Goal: Check status: Check status

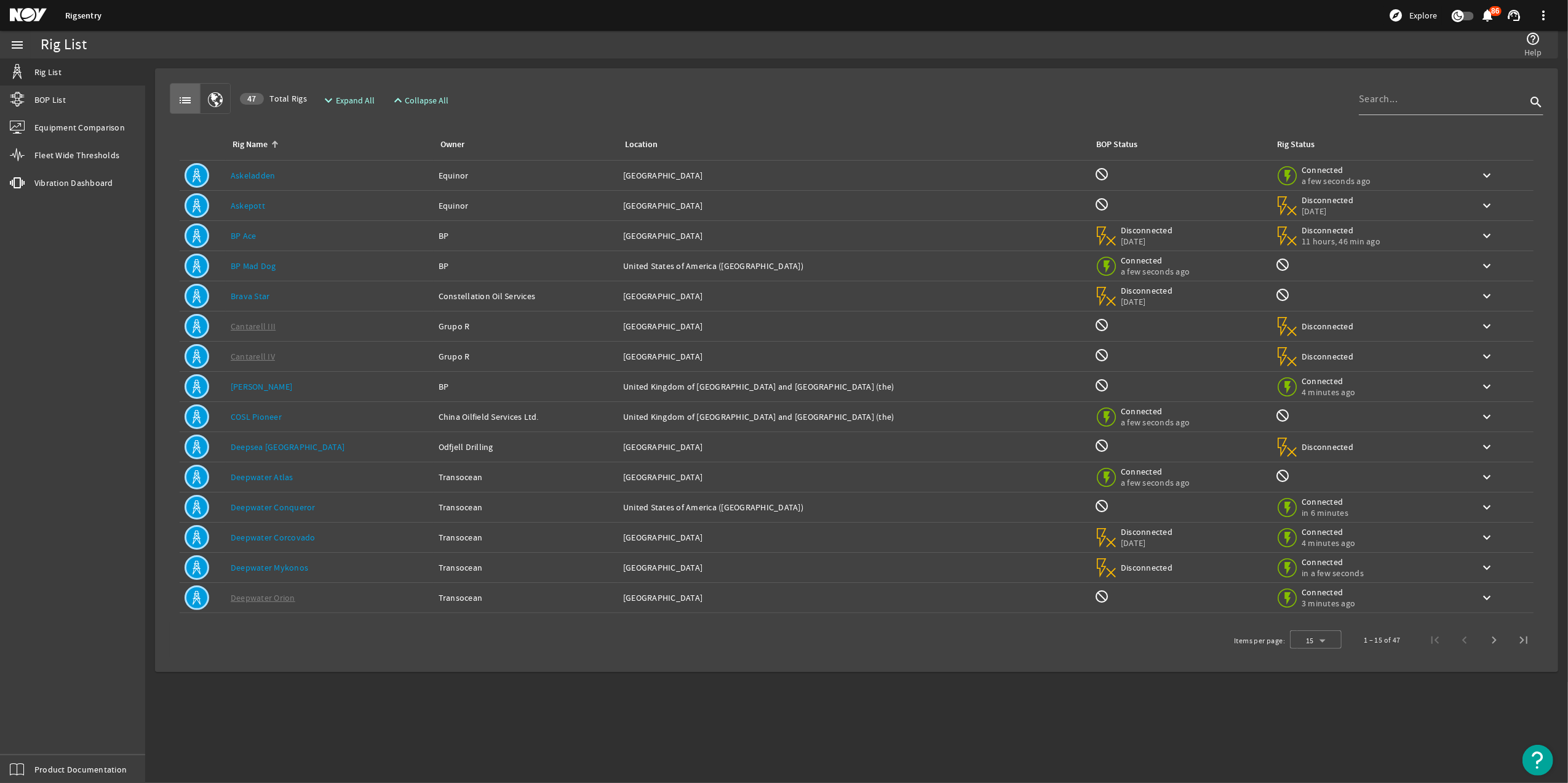
click at [225, 233] on td at bounding box center [202, 236] width 46 height 30
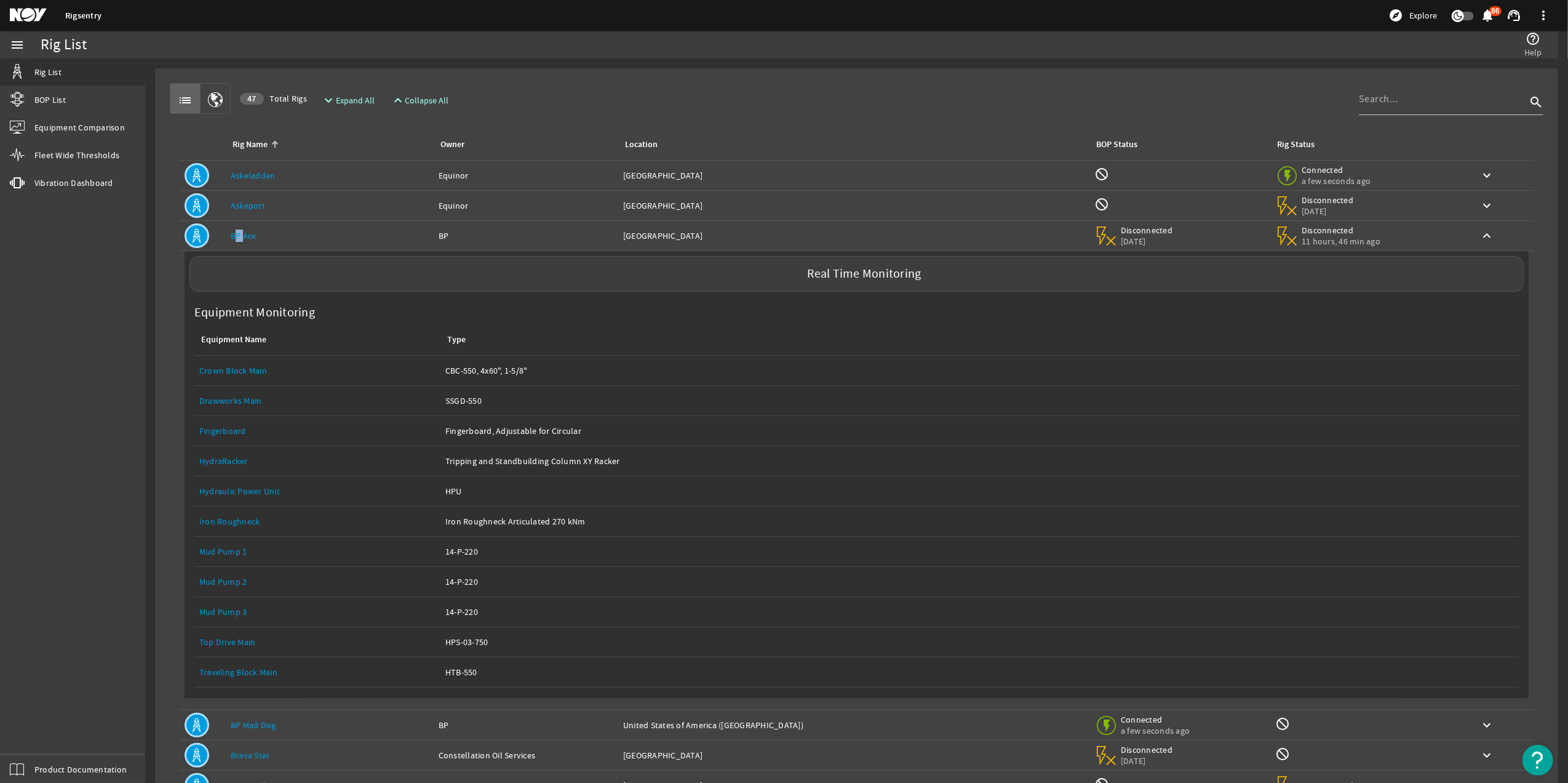
click at [225, 233] on td at bounding box center [202, 236] width 46 height 30
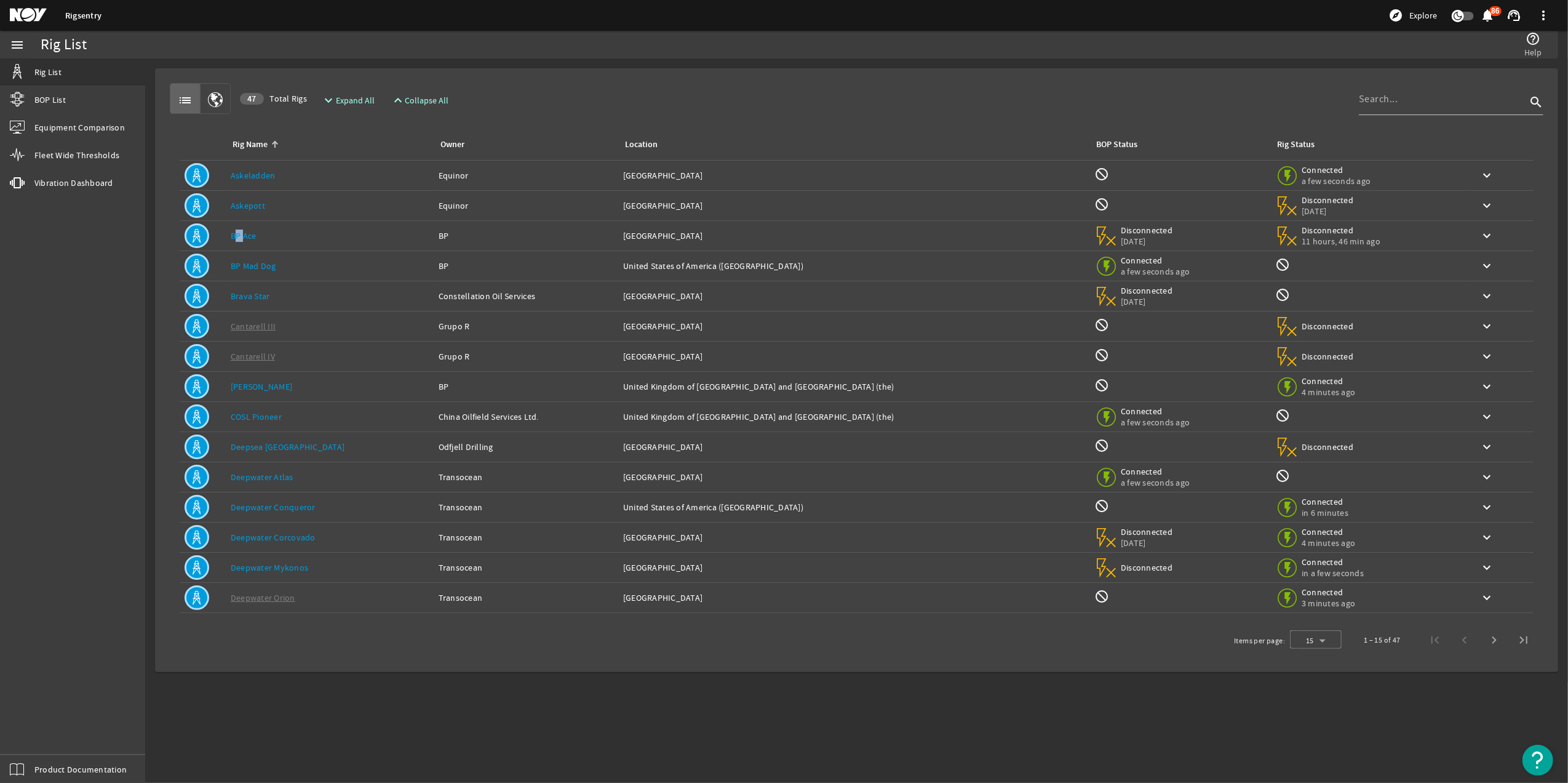
click at [225, 233] on td at bounding box center [202, 236] width 46 height 30
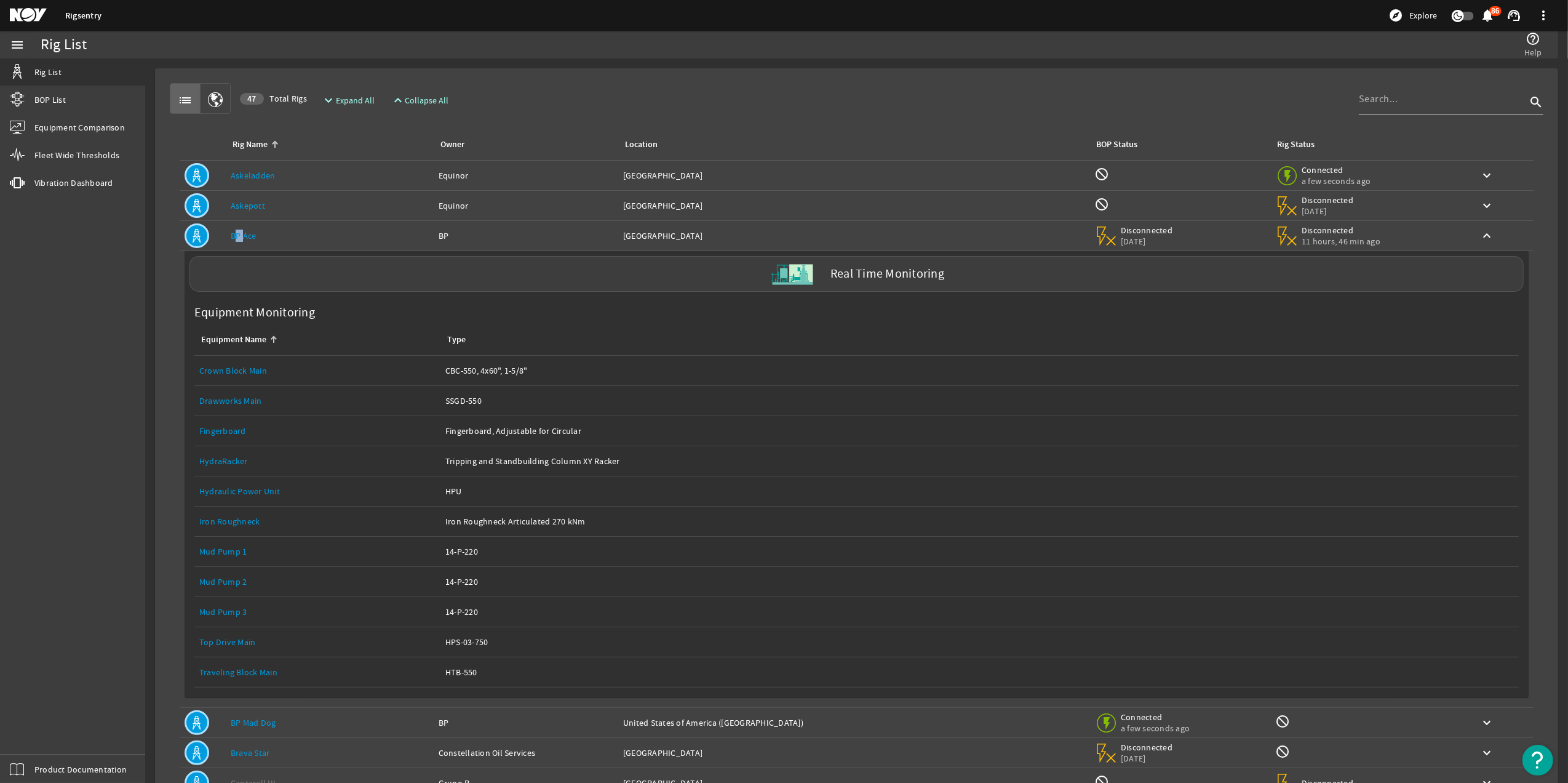
click at [254, 237] on link "BP Ace" at bounding box center [243, 235] width 26 height 11
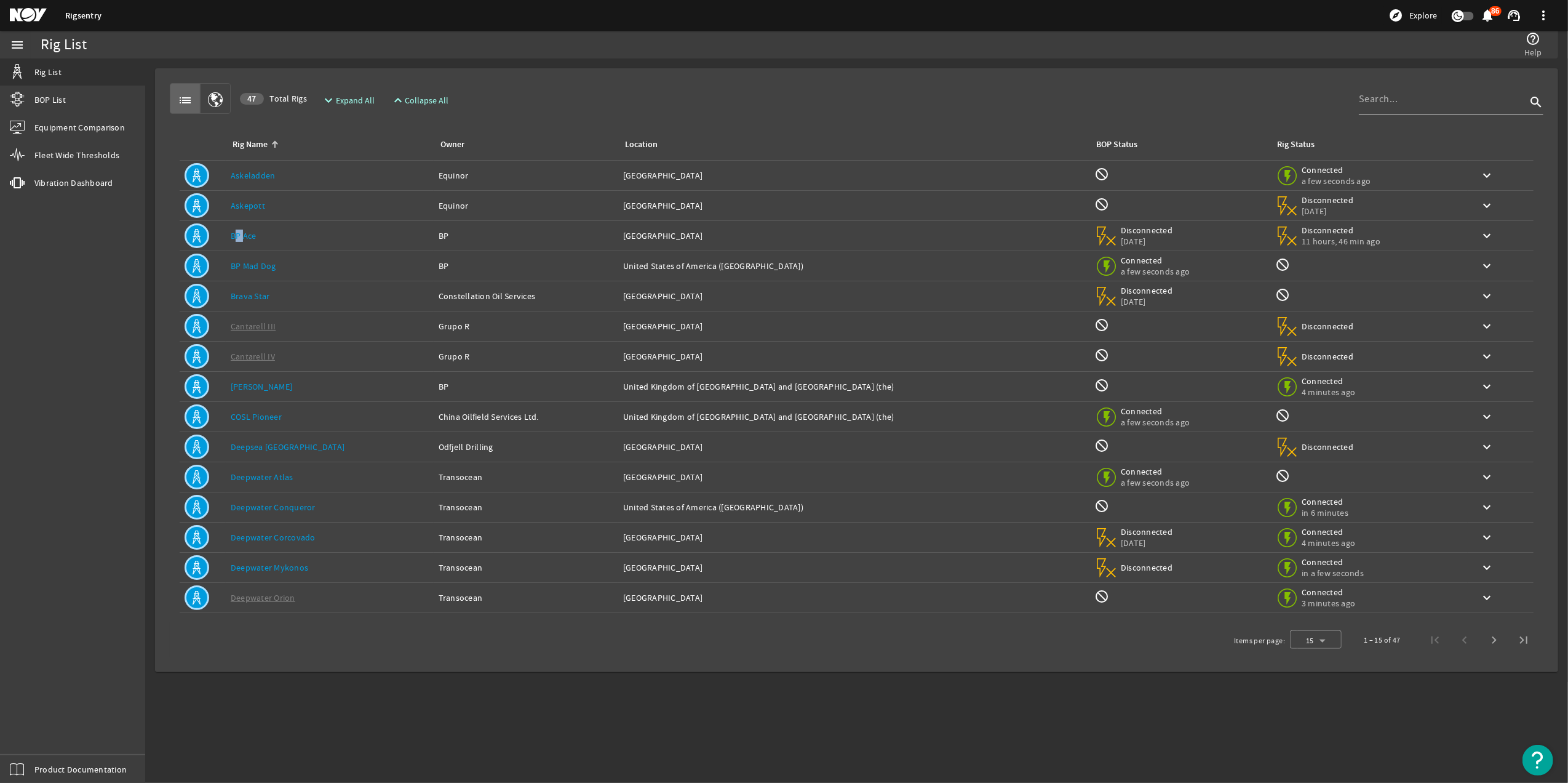
click at [254, 237] on link "BP Ace" at bounding box center [243, 235] width 26 height 11
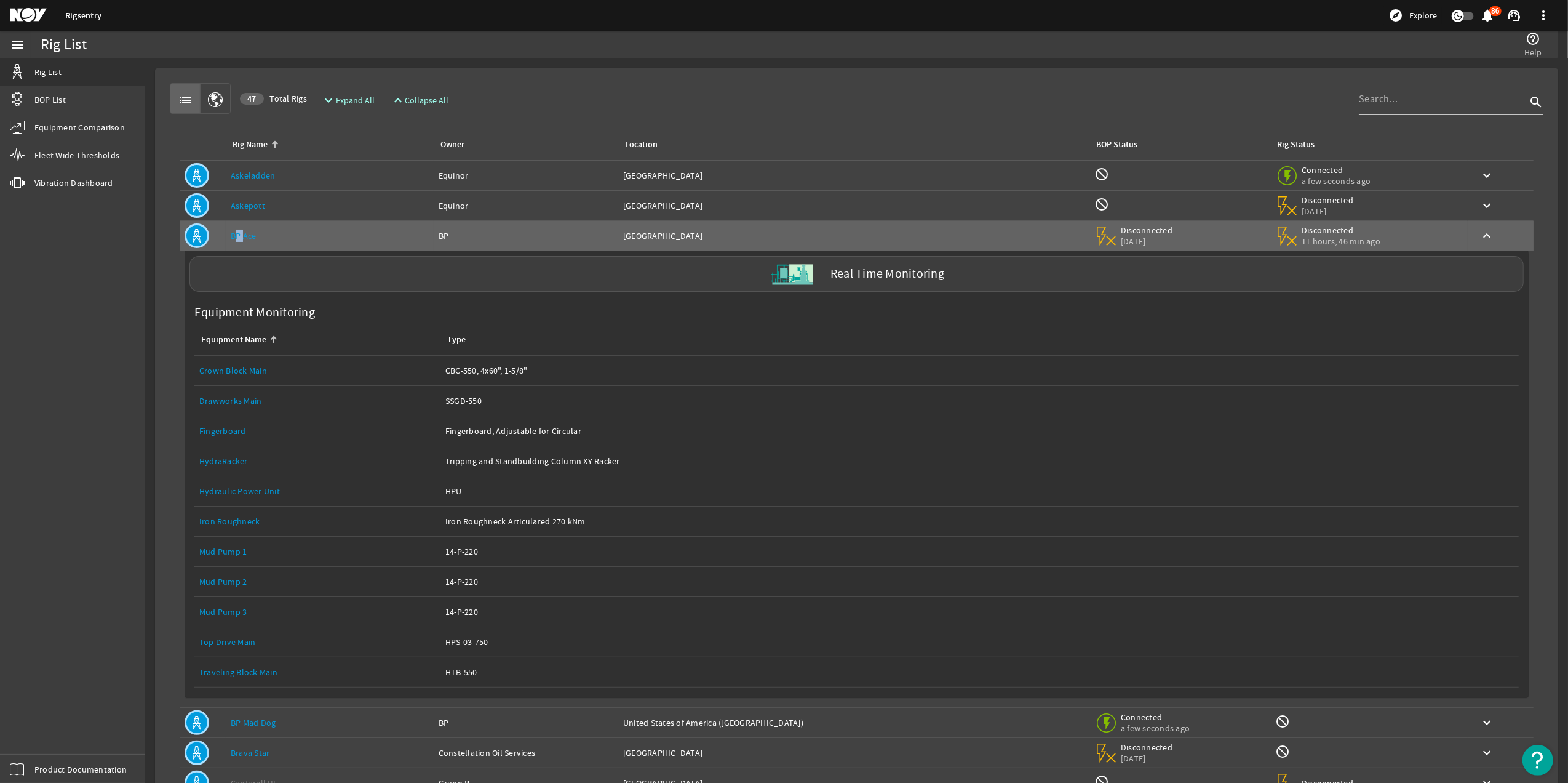
click at [225, 403] on link "Drawworks Main" at bounding box center [231, 401] width 63 height 11
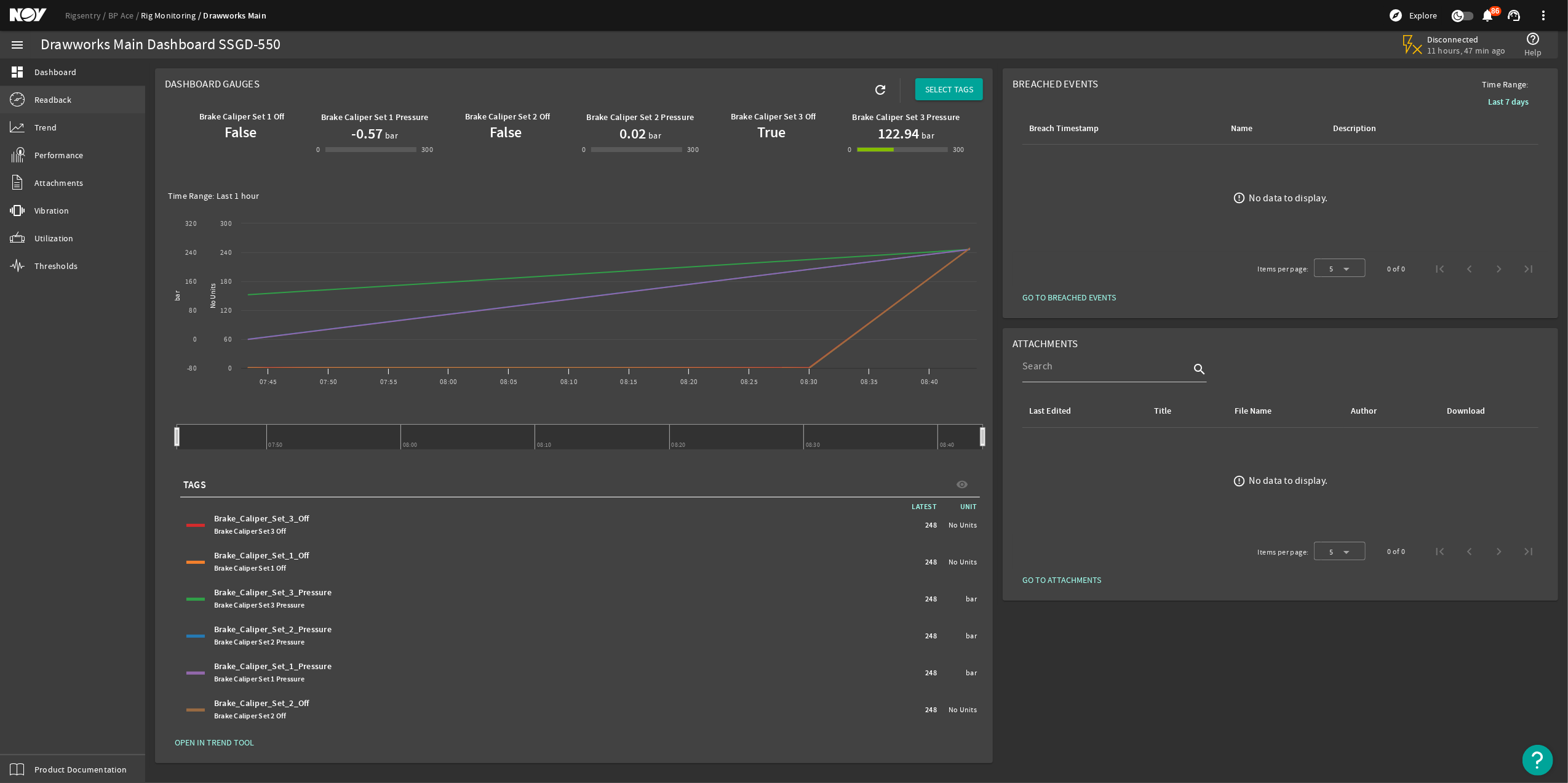
click at [96, 103] on link "Readback" at bounding box center [73, 99] width 145 height 27
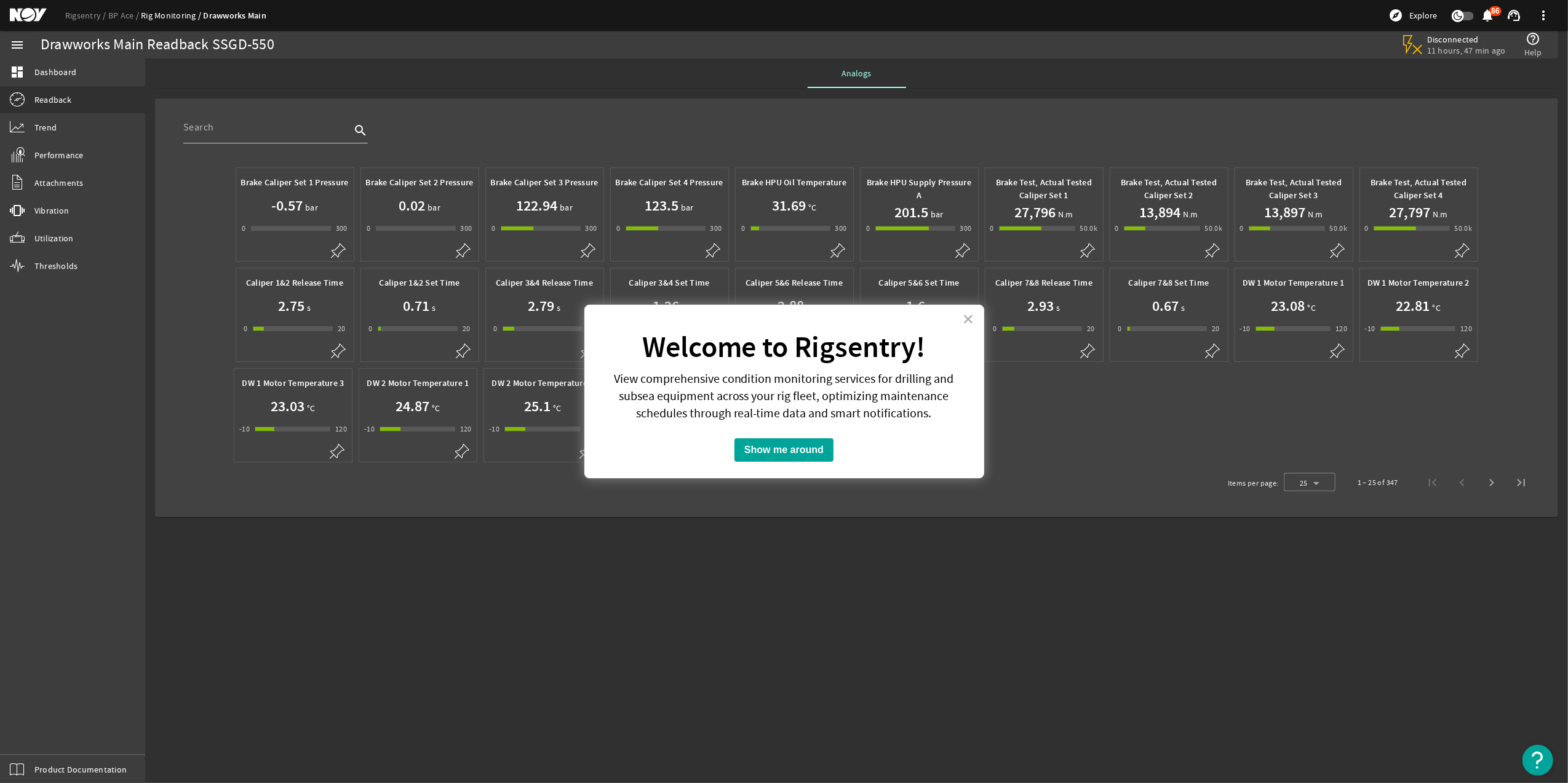
click at [976, 316] on div "× Welcome to Rigsentry! View comprehensive condition monitoring services for dr…" at bounding box center [784, 392] width 400 height 174
click at [970, 316] on button "×" at bounding box center [969, 318] width 12 height 20
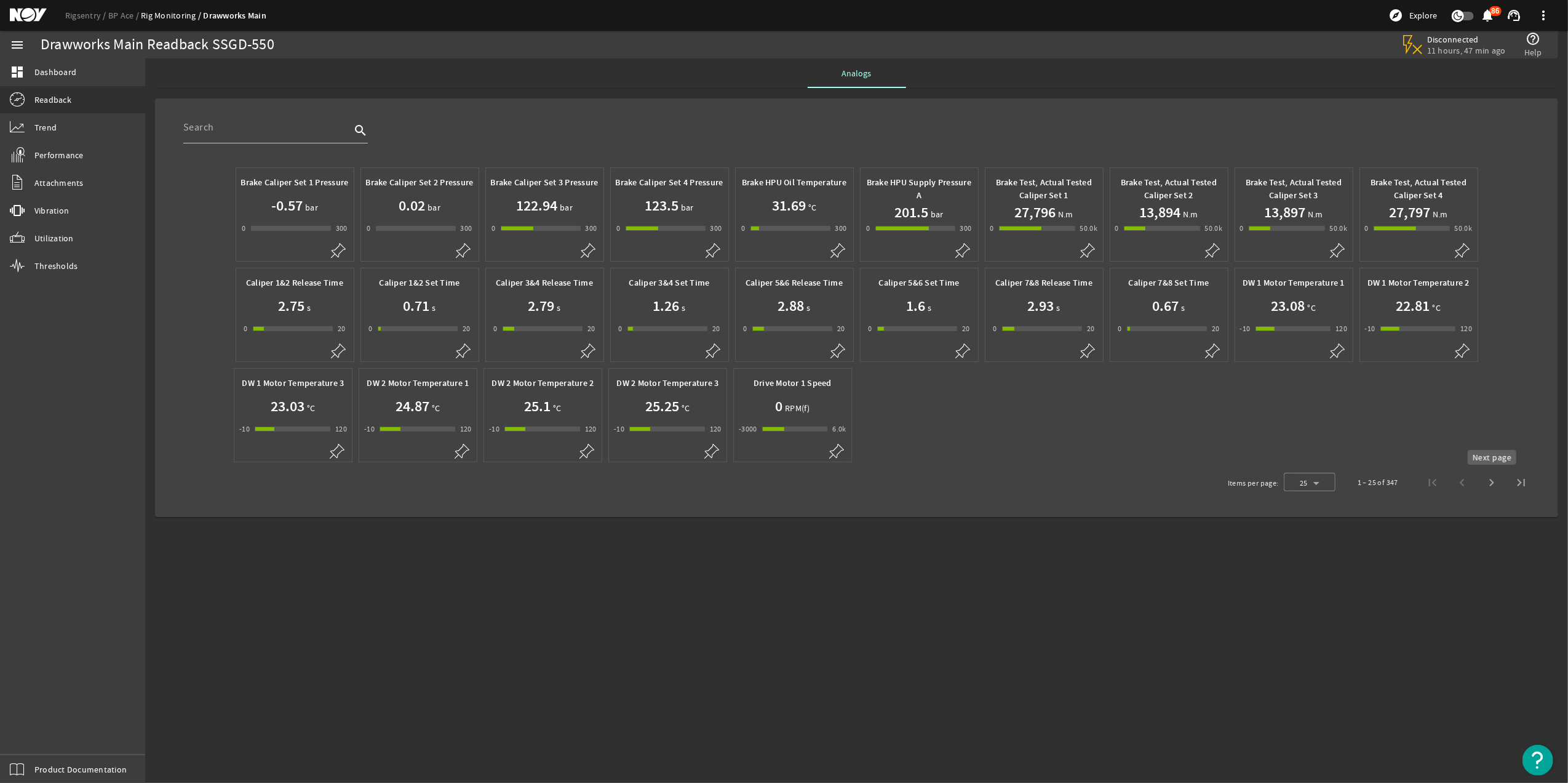
click at [1487, 482] on span "Next page" at bounding box center [1492, 482] width 30 height 30
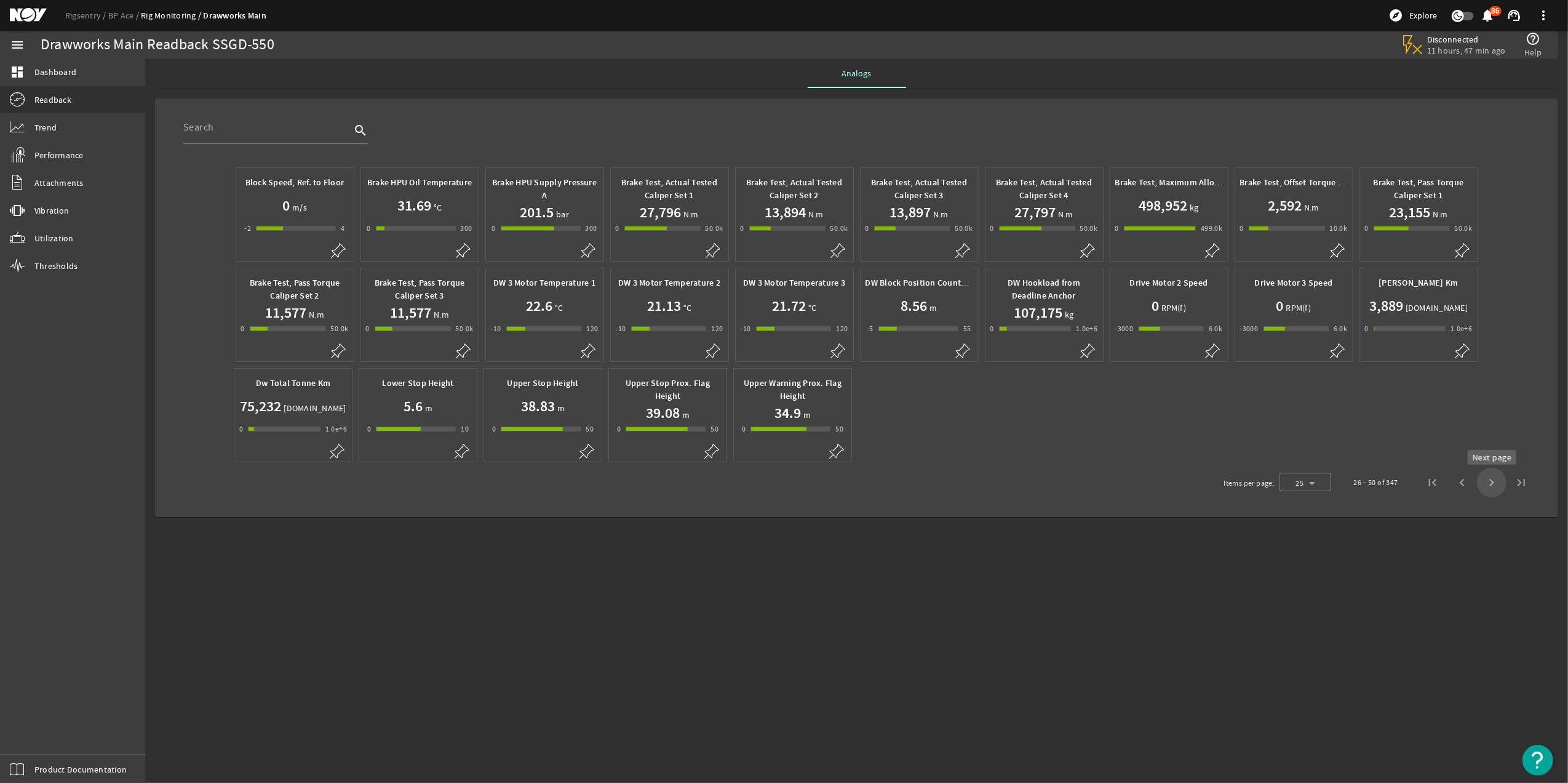
click at [1494, 493] on span "Next page" at bounding box center [1492, 482] width 30 height 30
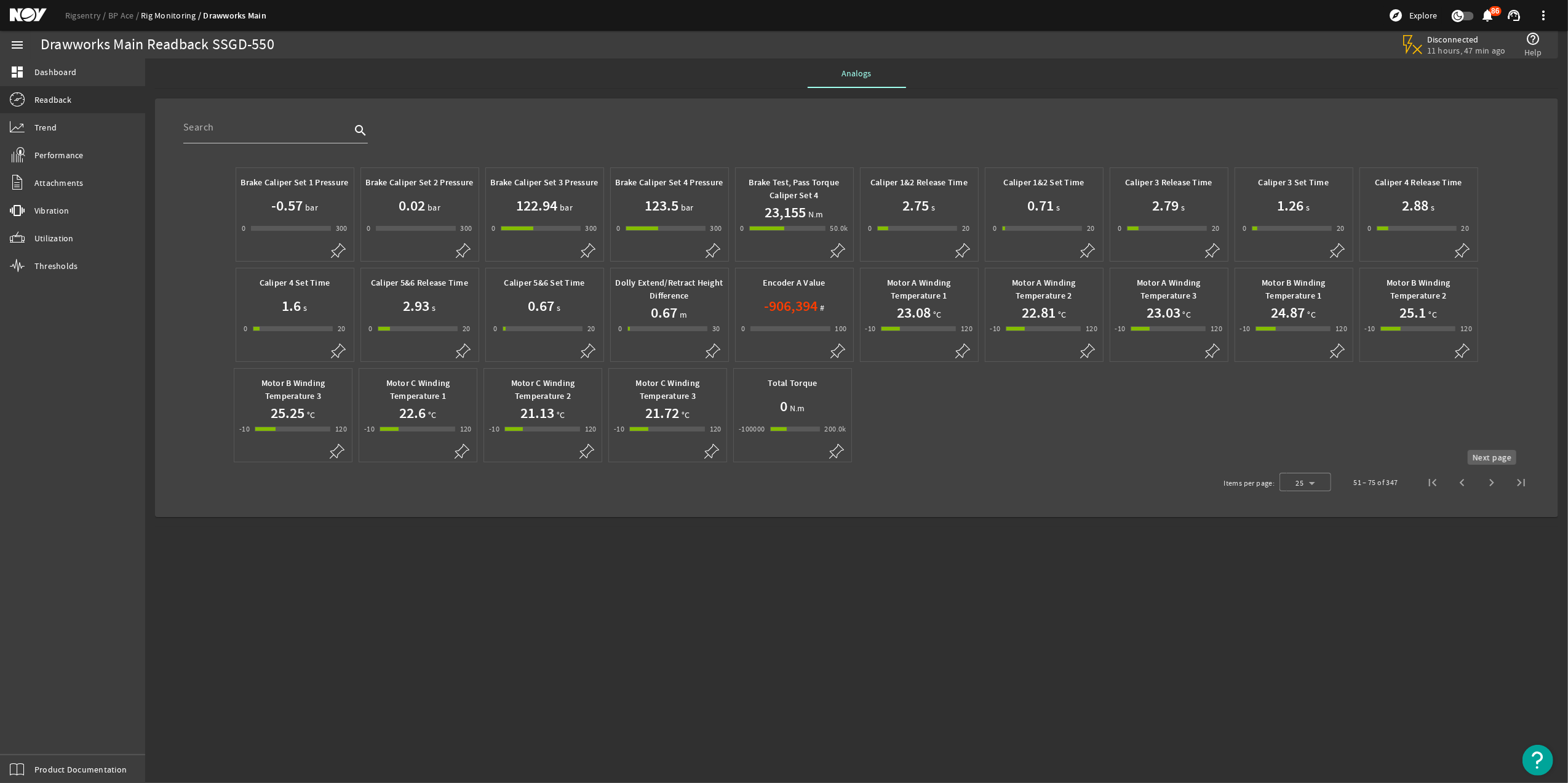
click at [1490, 482] on span "Next page" at bounding box center [1492, 482] width 30 height 30
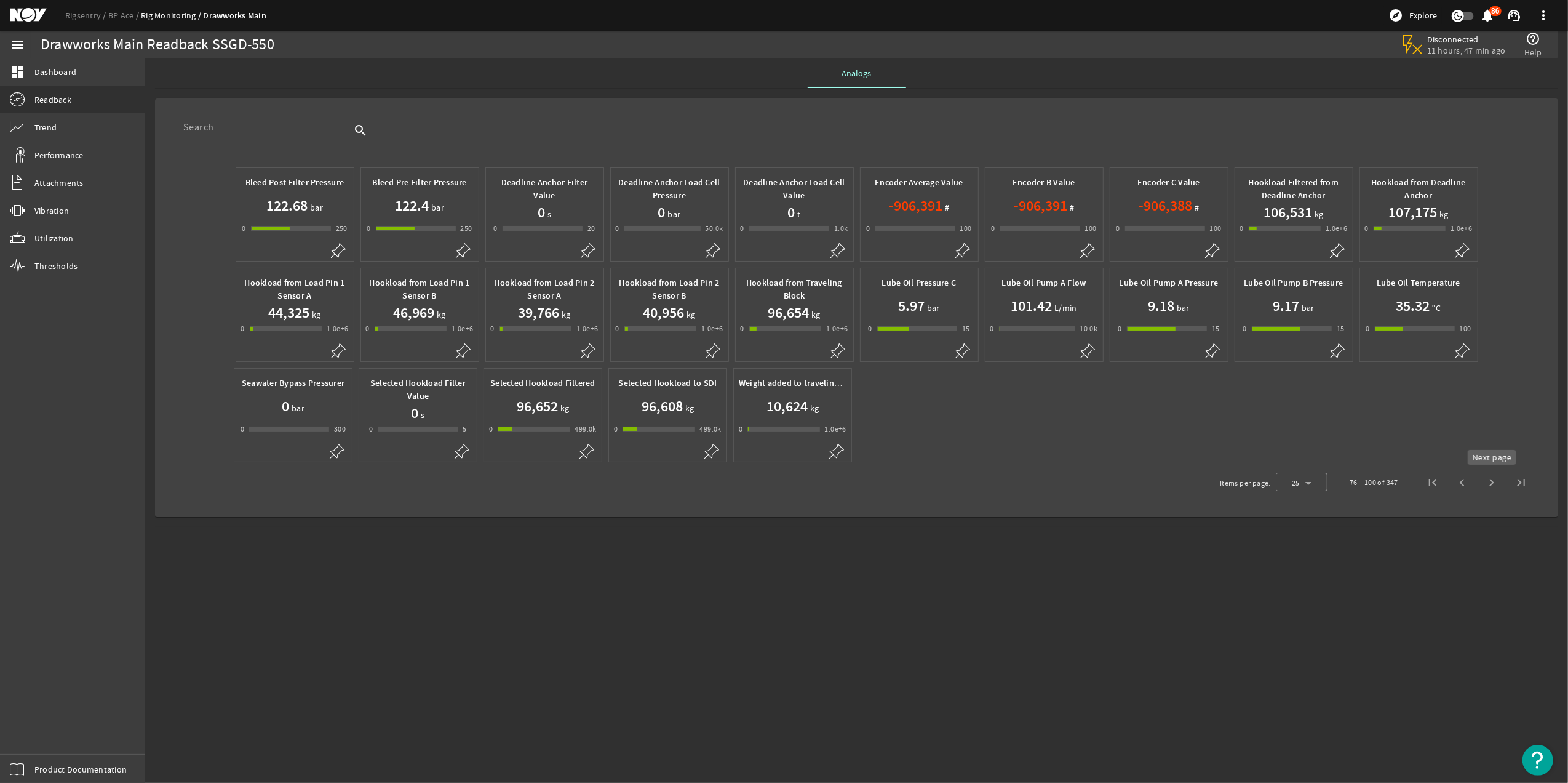
click at [1486, 491] on span "Next page" at bounding box center [1492, 482] width 30 height 30
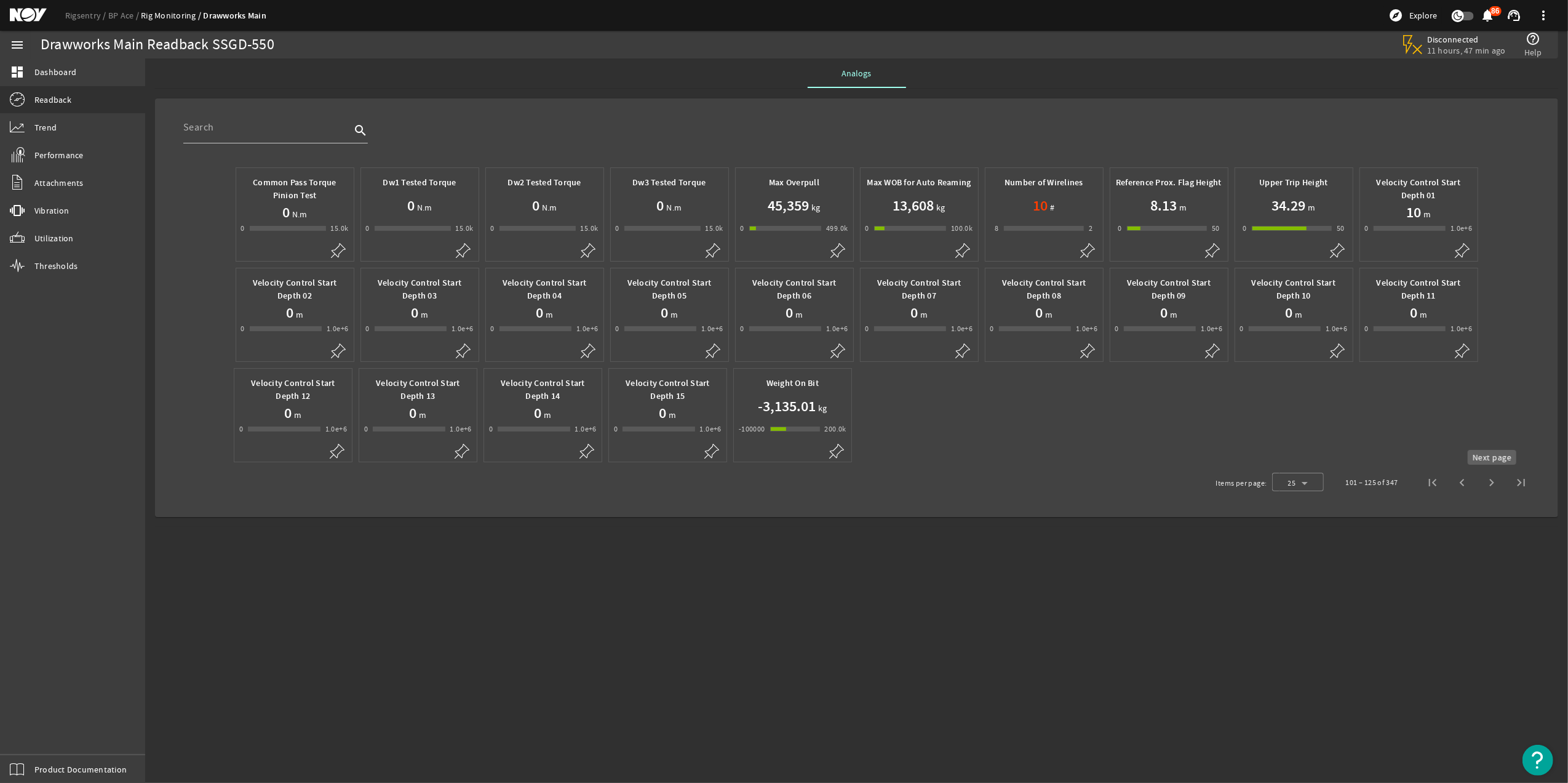
click at [1489, 491] on span "Next page" at bounding box center [1492, 482] width 30 height 30
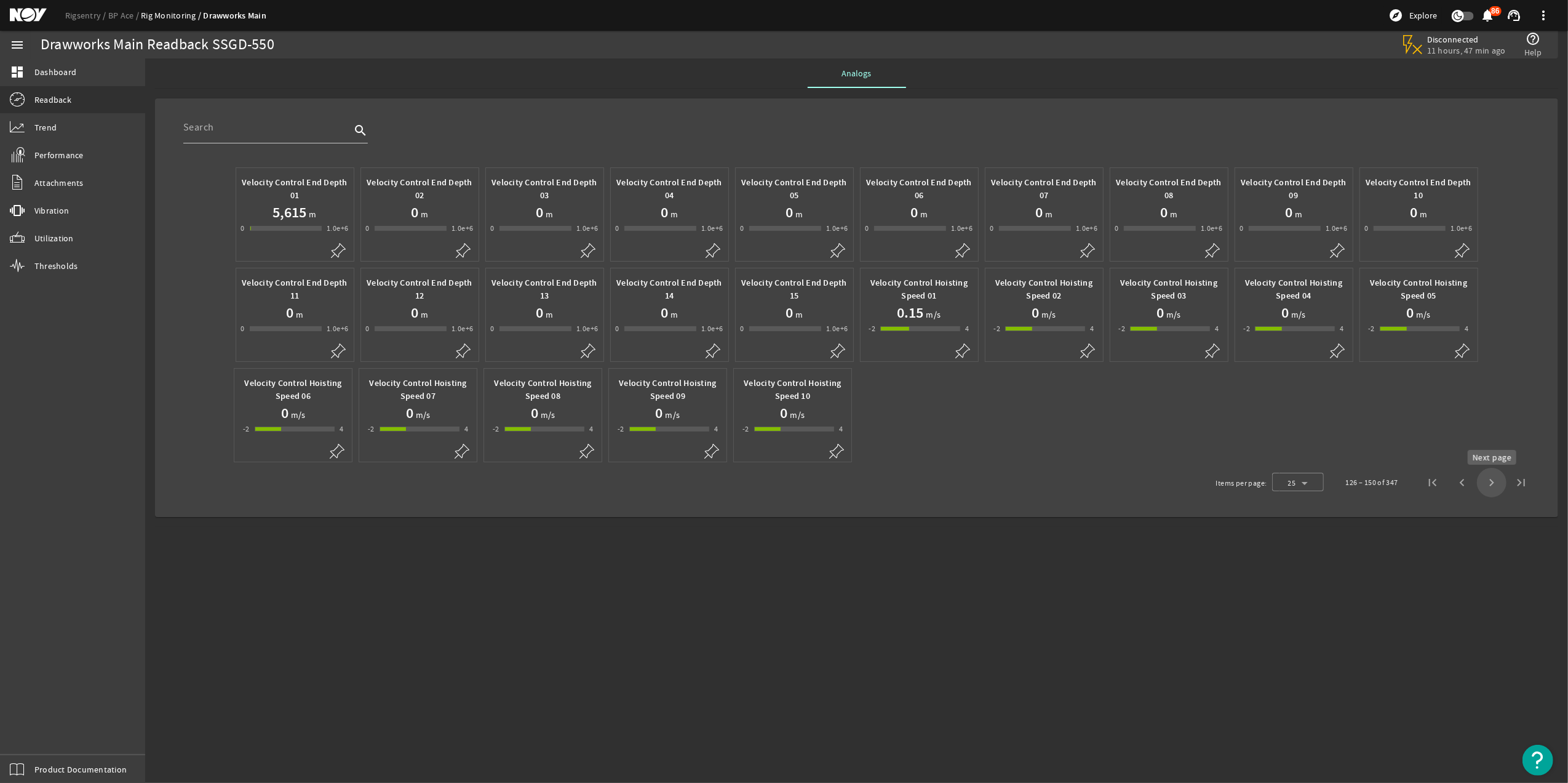
click at [1492, 493] on span "Next page" at bounding box center [1492, 482] width 30 height 30
click at [1320, 482] on div at bounding box center [1298, 482] width 52 height 30
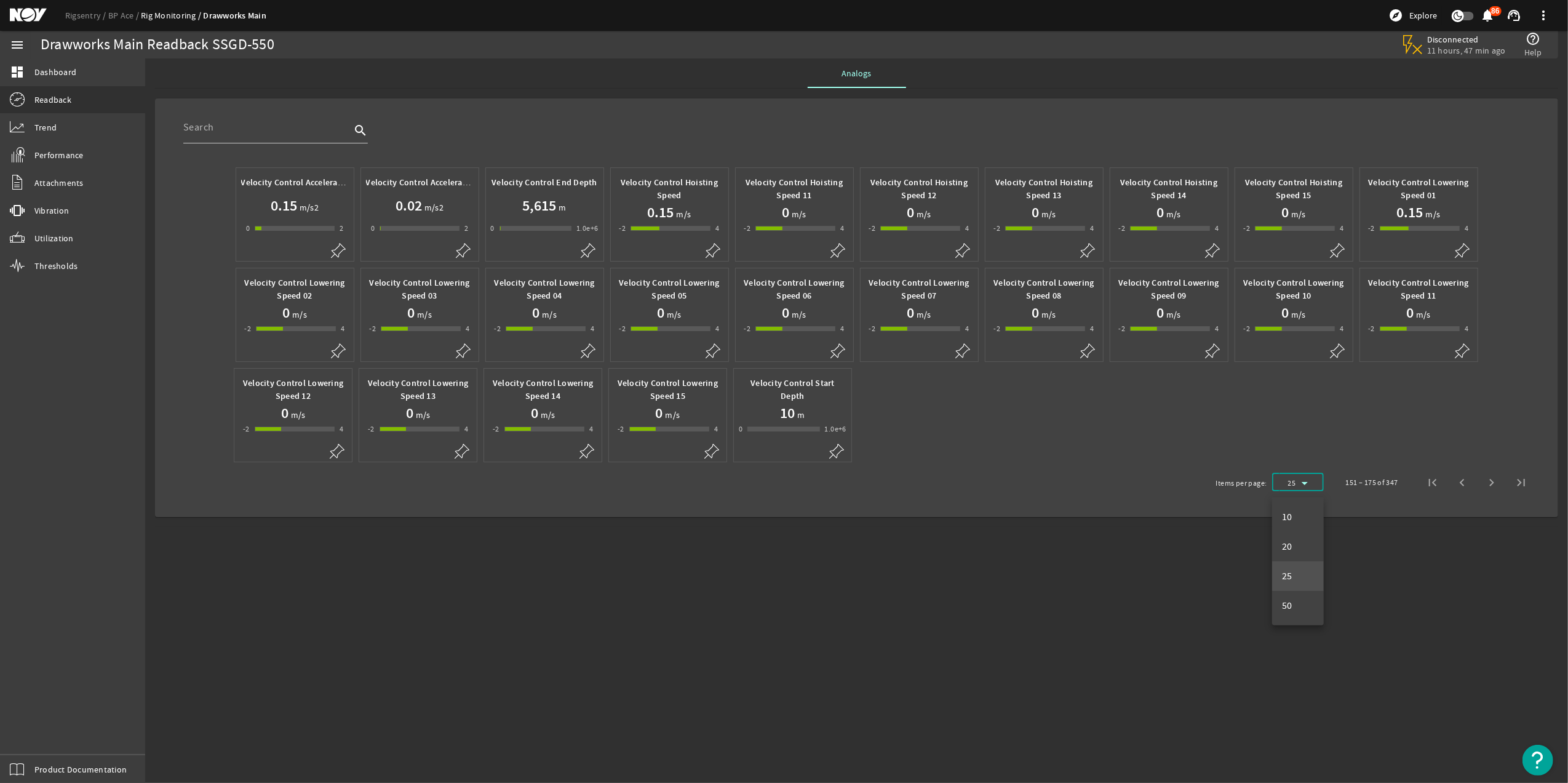
click at [1434, 485] on div at bounding box center [784, 391] width 1568 height 783
click at [1434, 485] on span "First page" at bounding box center [1433, 482] width 30 height 30
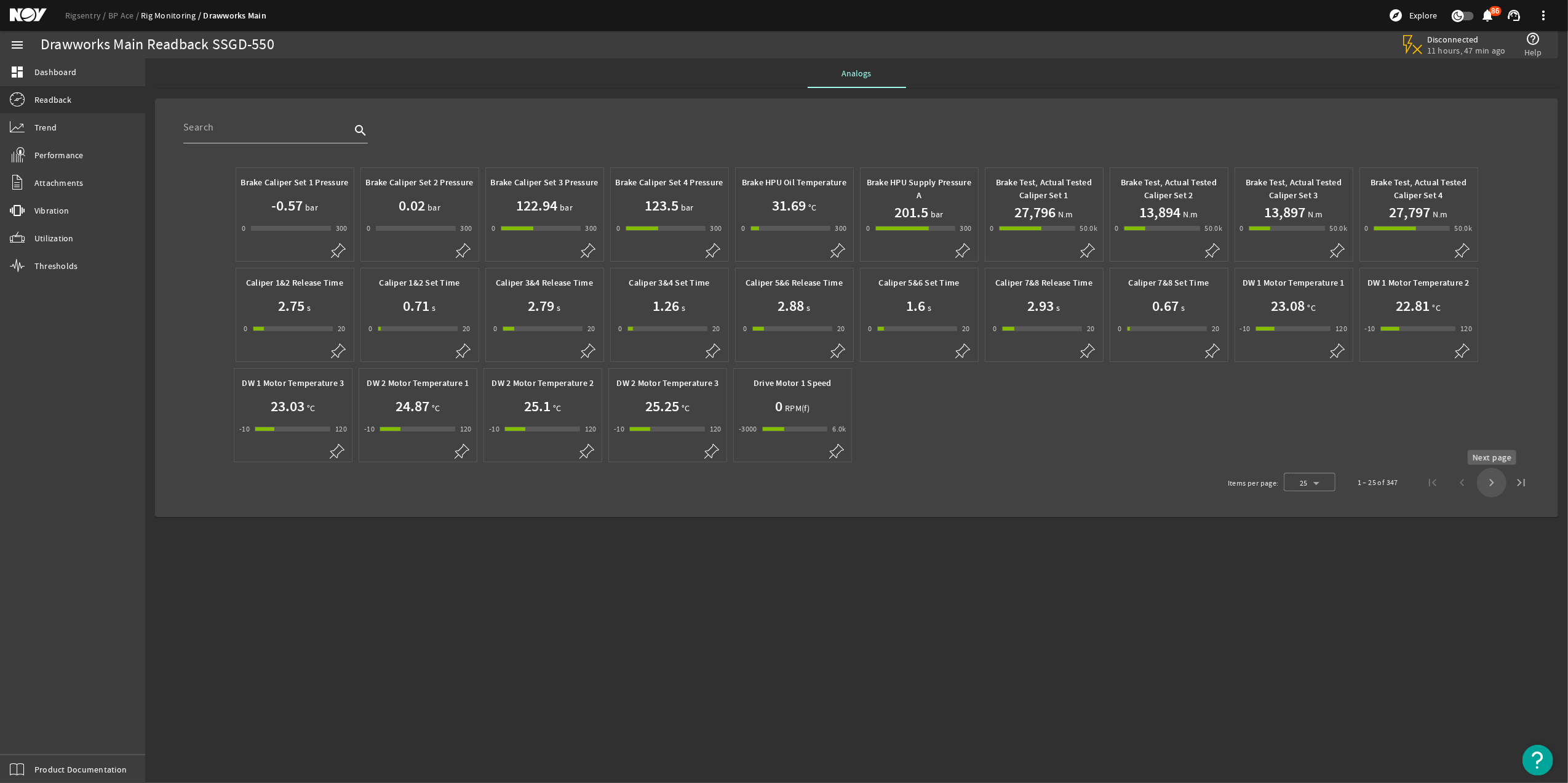
click at [1498, 488] on span "Next page" at bounding box center [1492, 482] width 30 height 30
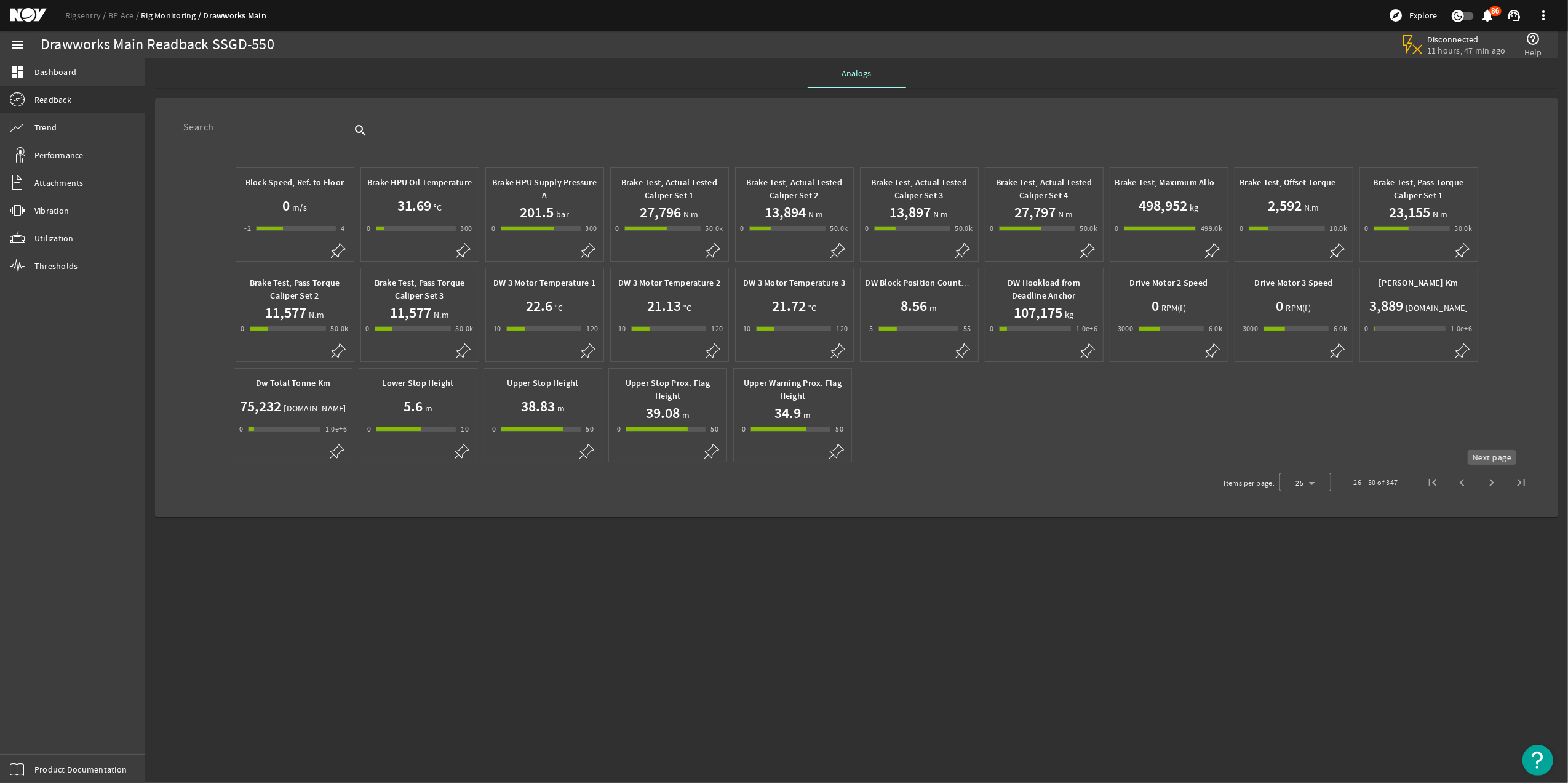
click at [1485, 489] on span "Next page" at bounding box center [1492, 482] width 30 height 30
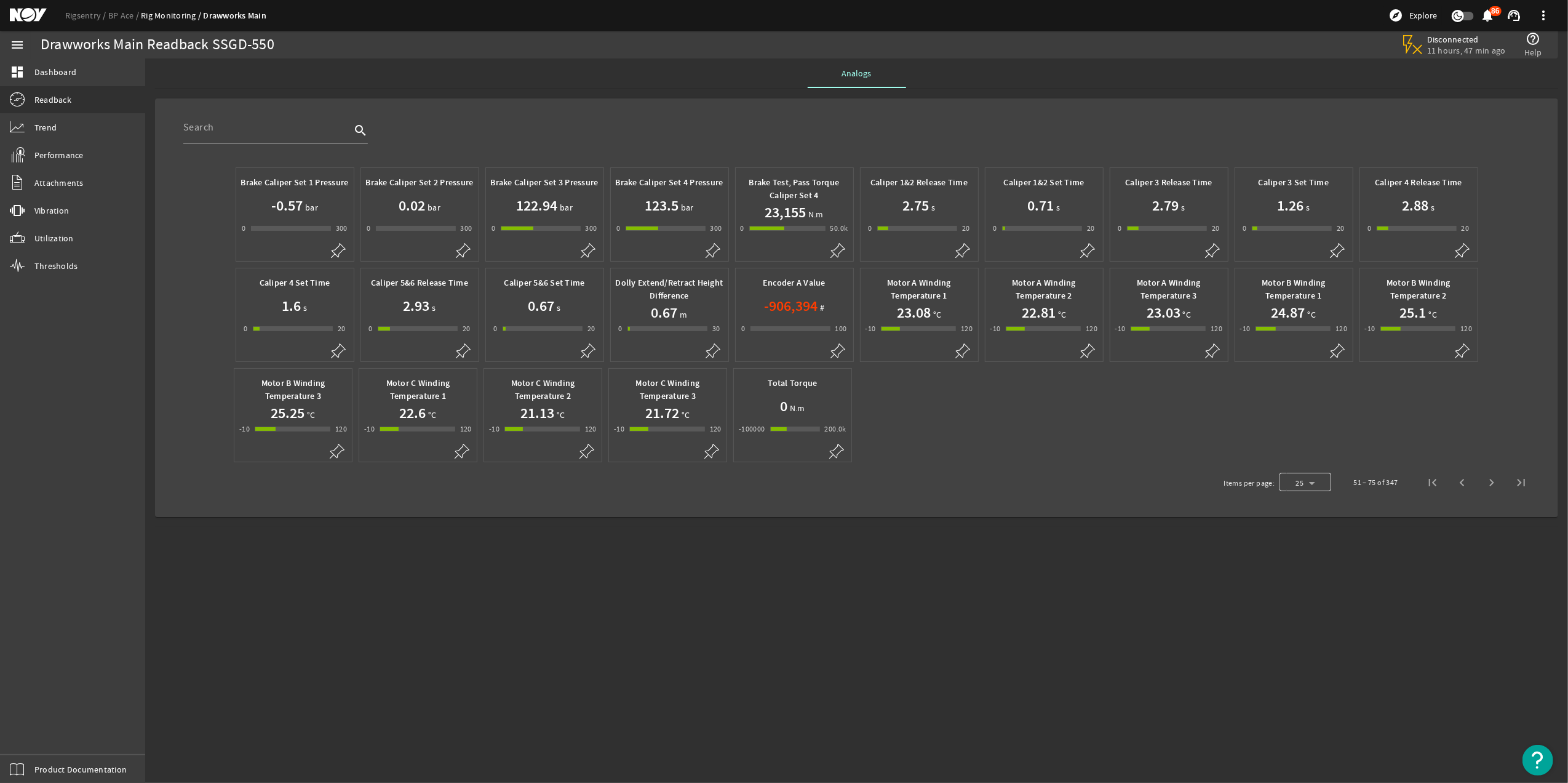
click at [1333, 481] on div "Items per page: 25" at bounding box center [1278, 483] width 113 height 25
click at [1329, 481] on div at bounding box center [1305, 482] width 52 height 30
click at [1316, 602] on mat-option "50" at bounding box center [1306, 606] width 52 height 30
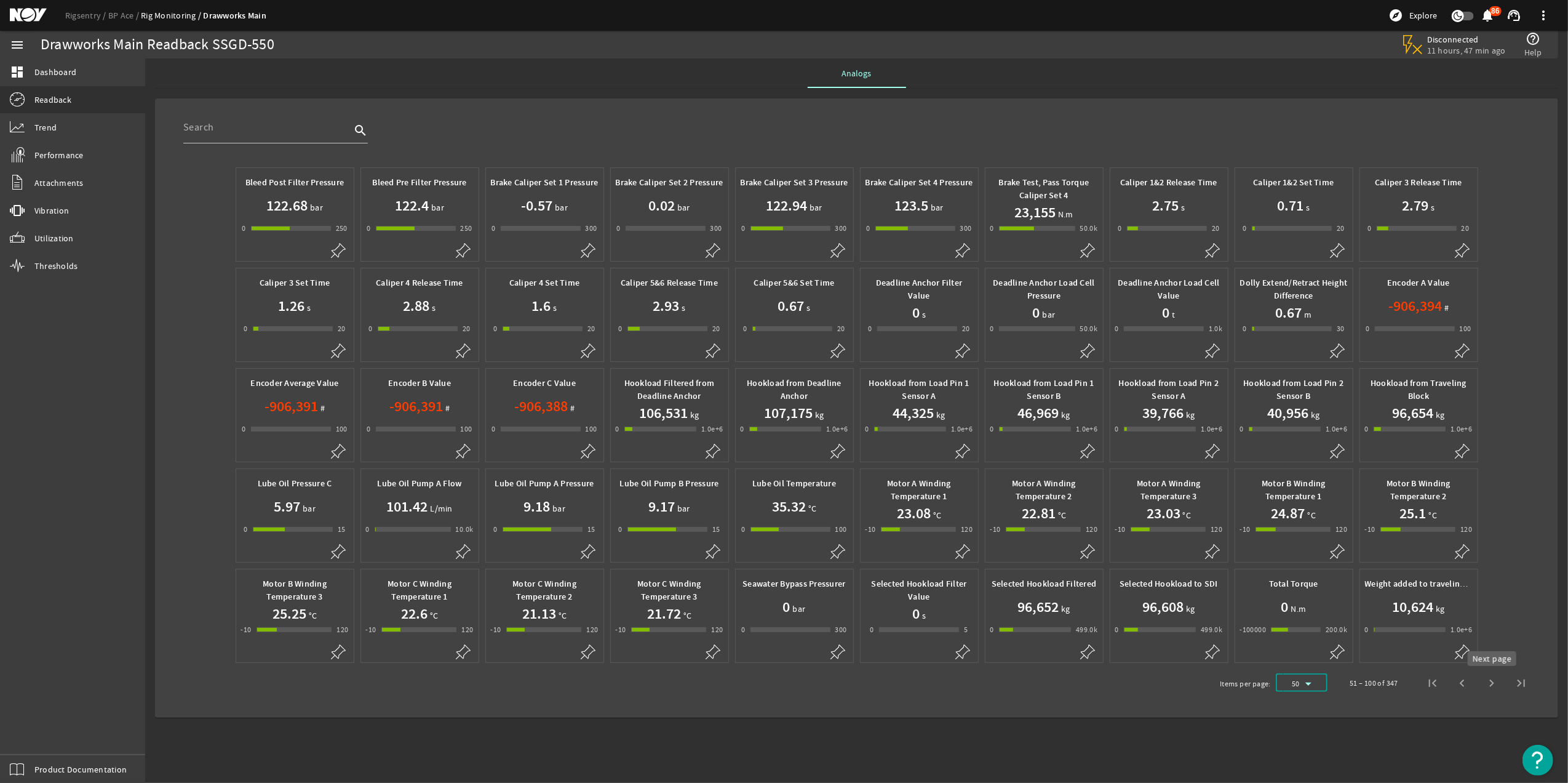
click at [1494, 689] on span "Next page" at bounding box center [1492, 684] width 30 height 30
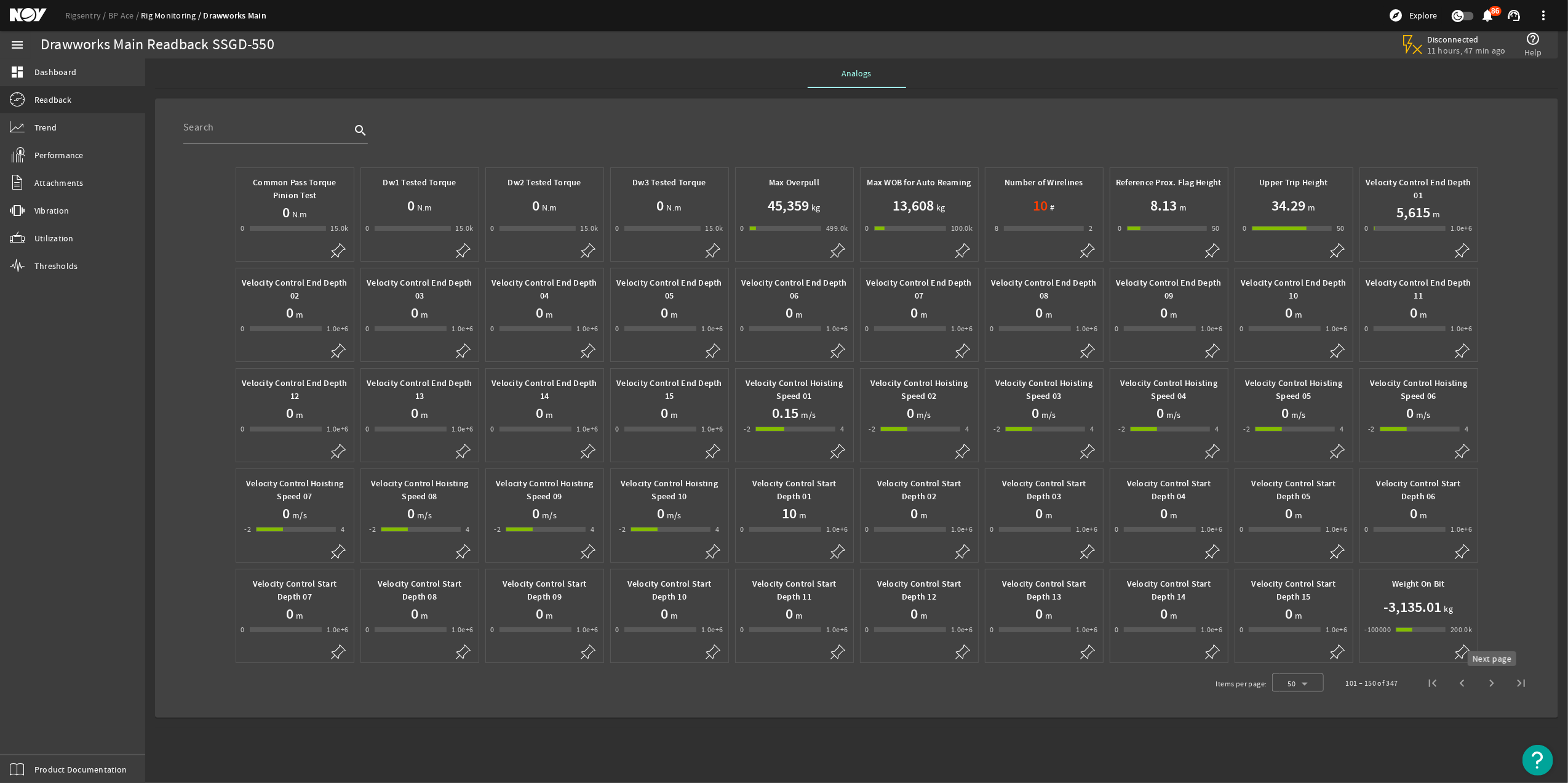
click at [1497, 684] on span "Next page" at bounding box center [1492, 684] width 30 height 30
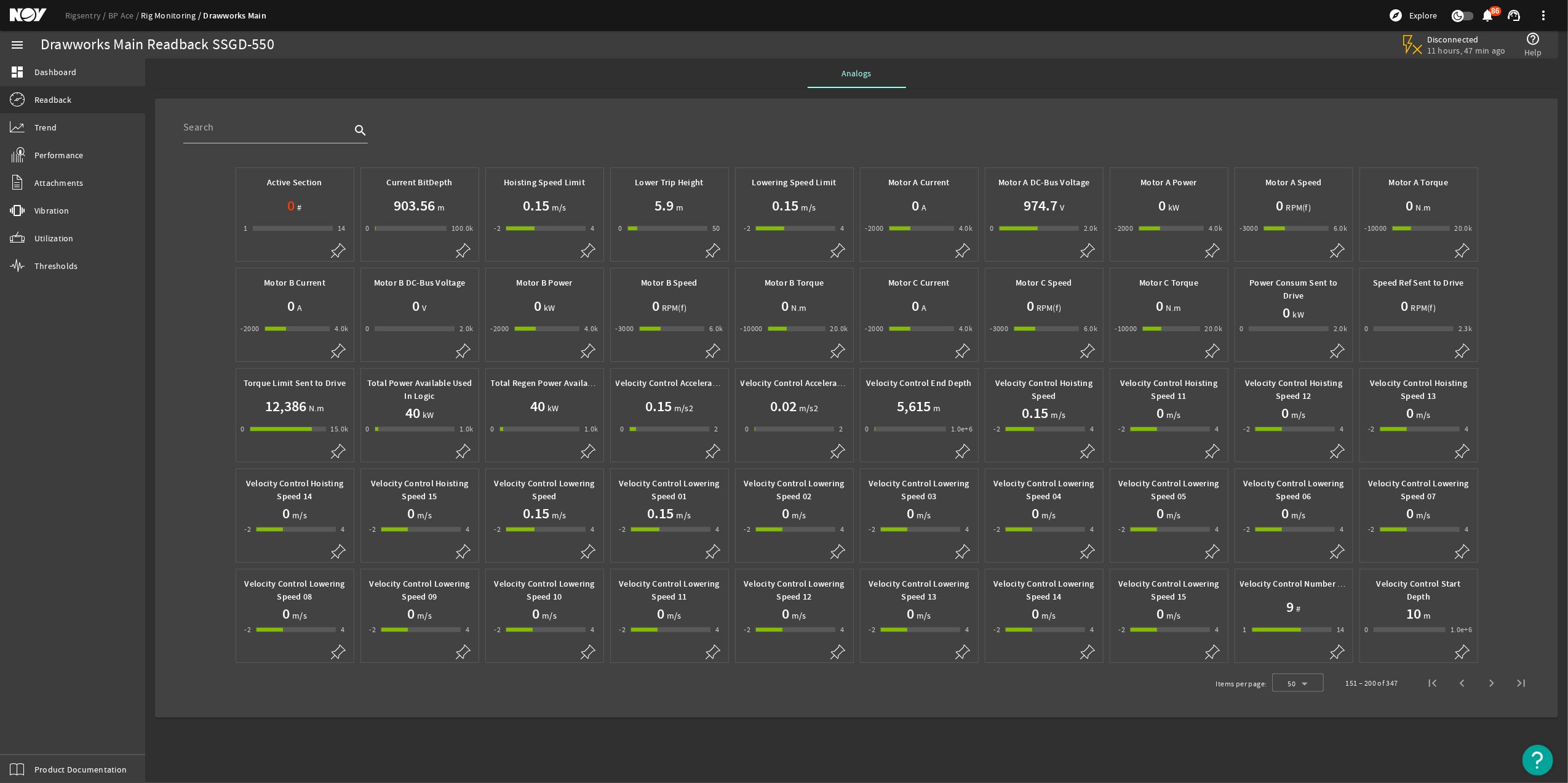
click at [1064, 234] on div "0 -1 2000 2.0k" at bounding box center [1044, 228] width 108 height 13
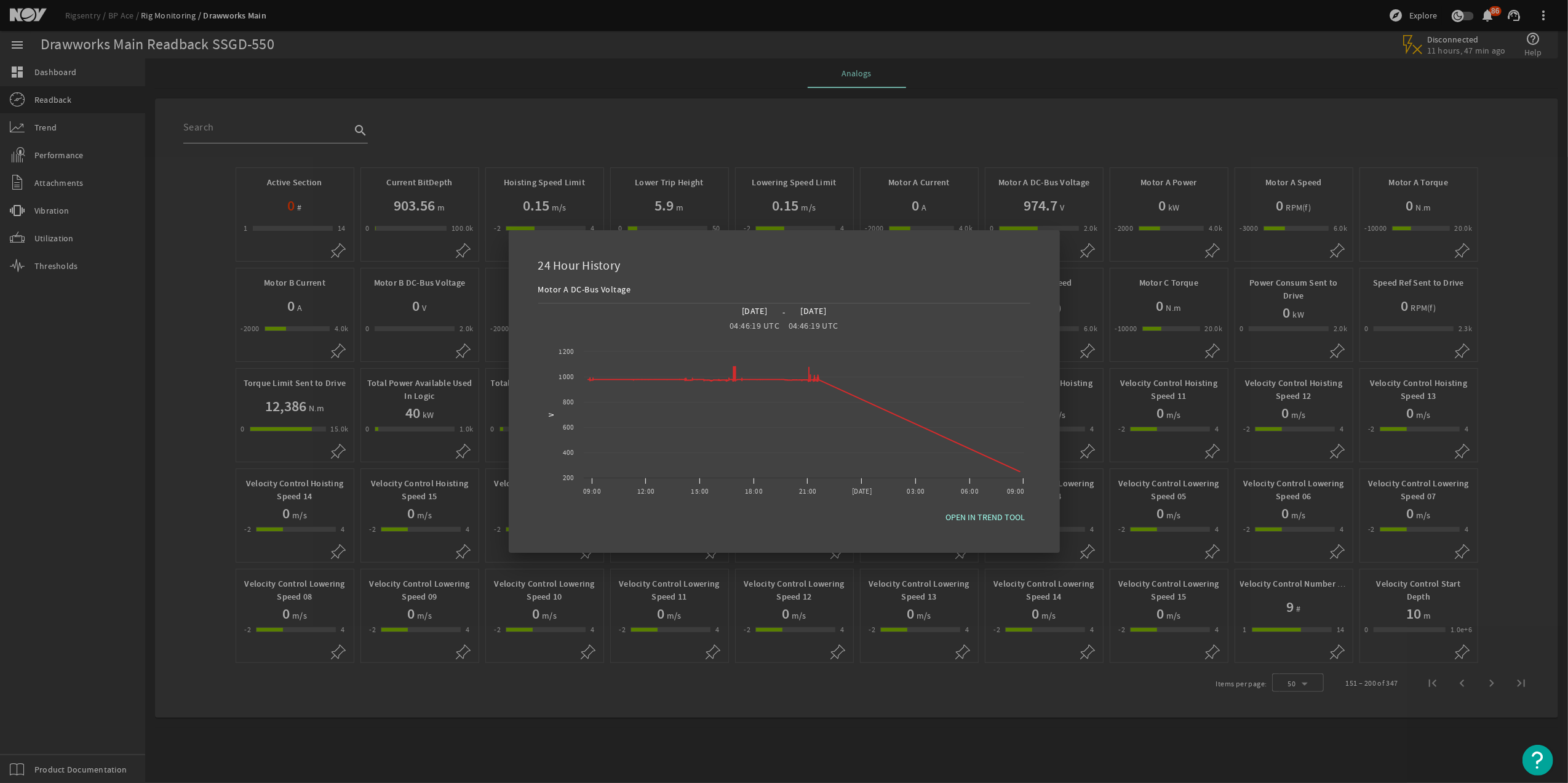
click at [1202, 59] on div at bounding box center [784, 391] width 1568 height 783
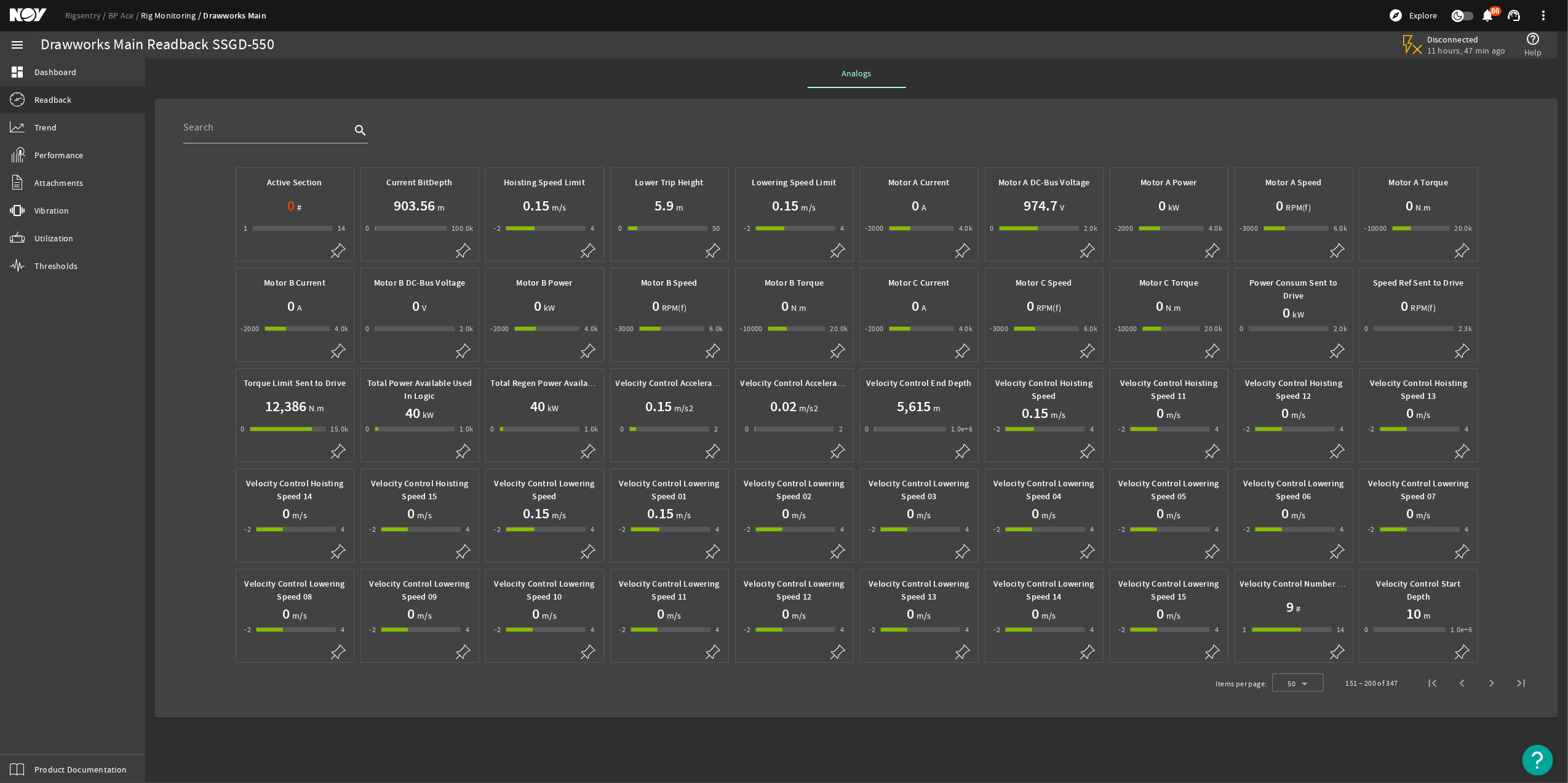
click at [403, 314] on div "0 V" at bounding box center [420, 306] width 108 height 20
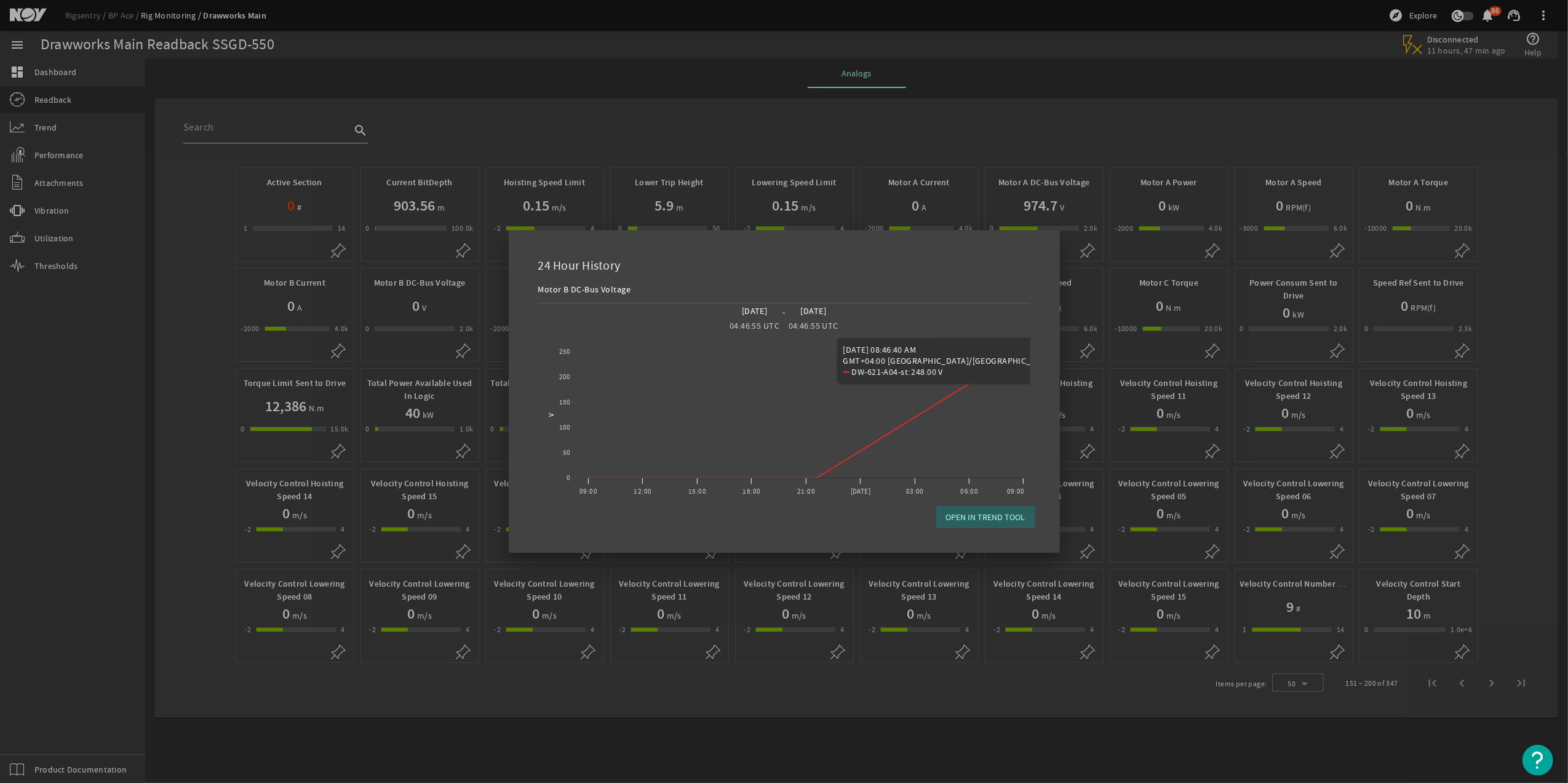
click at [1003, 513] on span "OPEN IN TREND TOOL" at bounding box center [986, 517] width 79 height 13
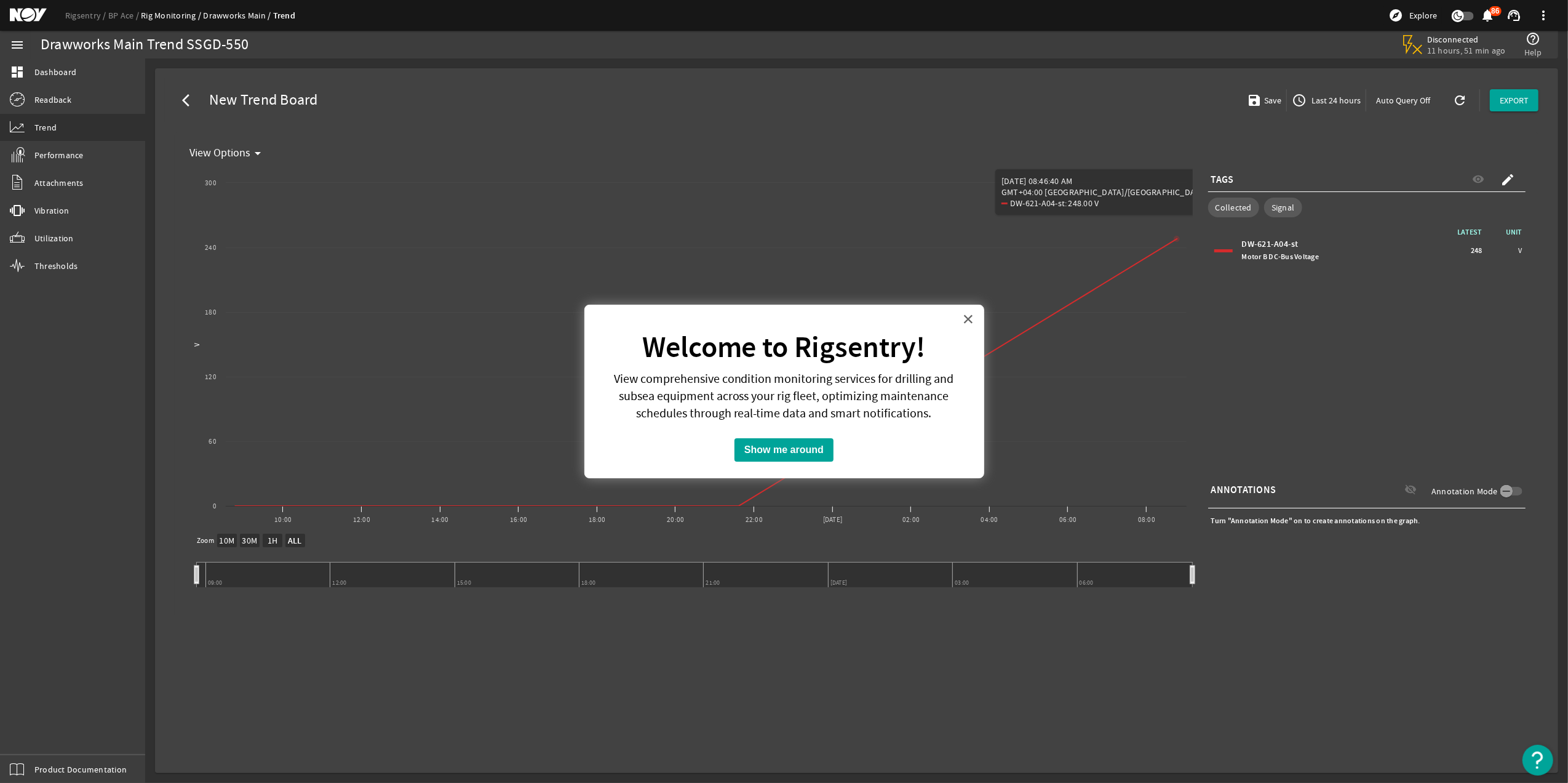
click at [965, 323] on button "×" at bounding box center [969, 318] width 12 height 20
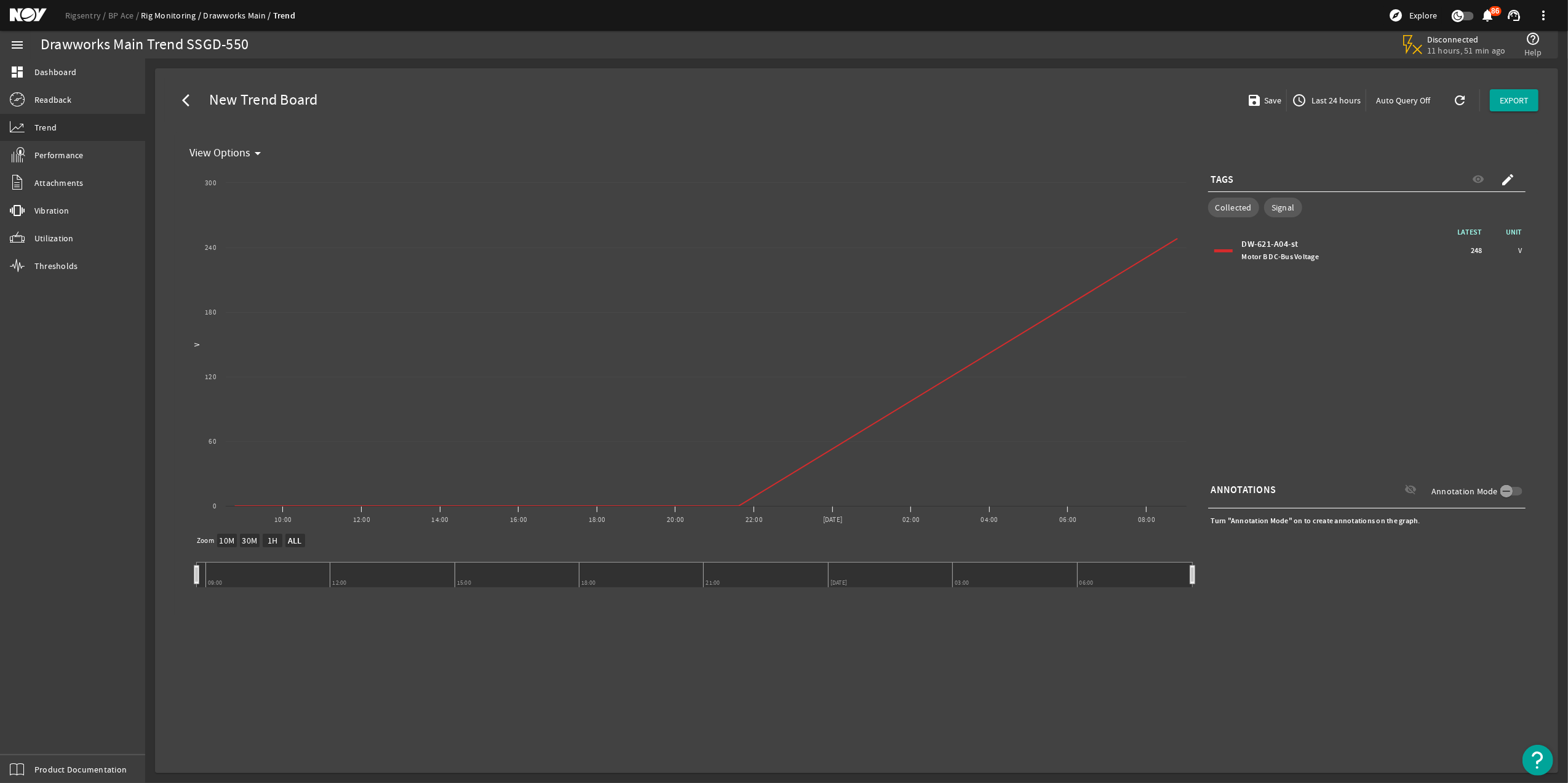
click at [293, 547] on rect at bounding box center [695, 571] width 1009 height 74
click at [297, 536] on text "ALL" at bounding box center [294, 542] width 15 height 12
click at [293, 544] on text "ALL" at bounding box center [294, 542] width 15 height 12
select select "ALL"
click at [1352, 102] on span "Last 24 hours" at bounding box center [1335, 100] width 52 height 13
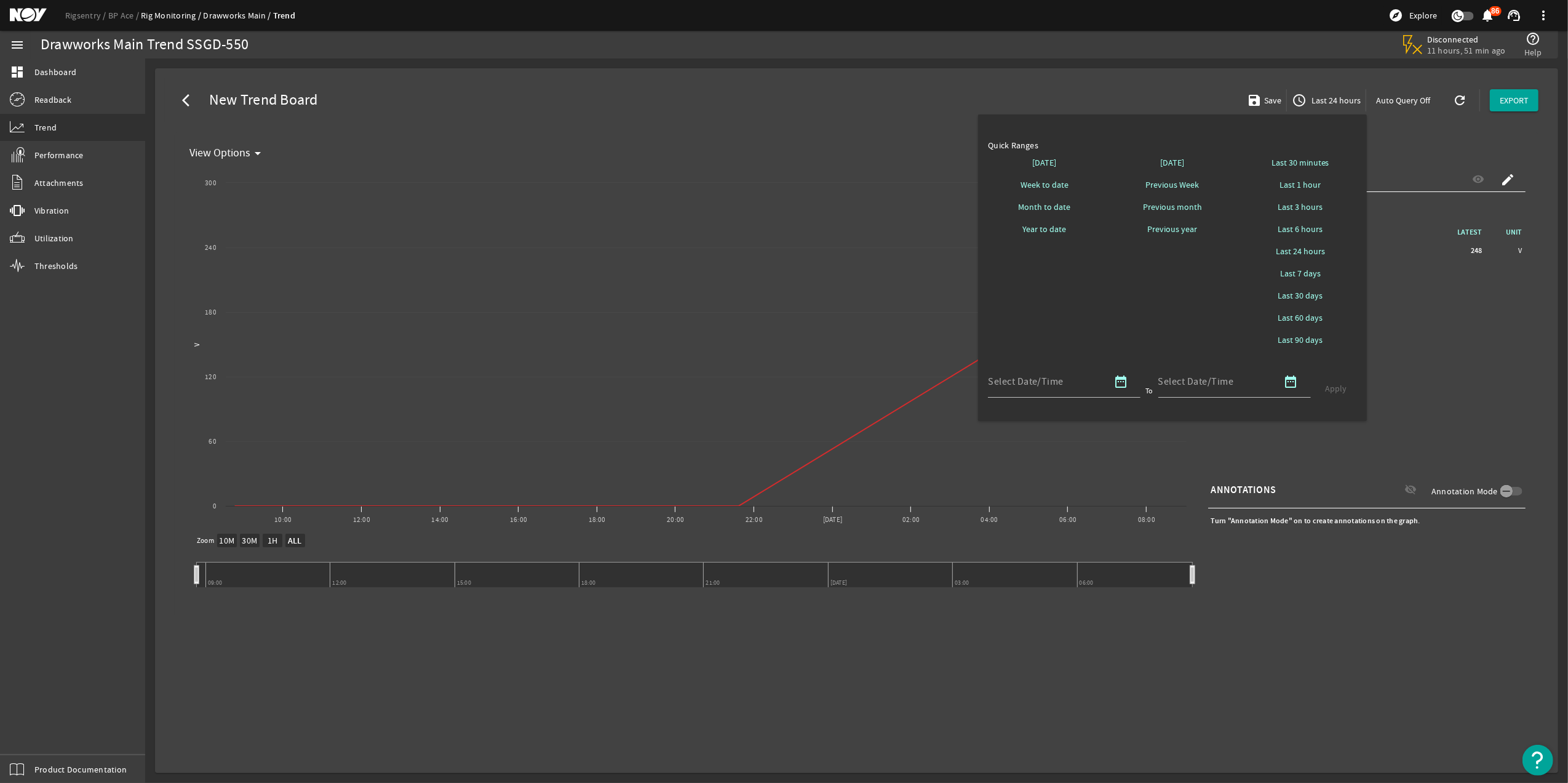
drag, startPoint x: 1052, startPoint y: 180, endPoint x: 1089, endPoint y: 277, distance: 103.8
click at [1089, 277] on div "[DATE] Week to date Month to date Year to date" at bounding box center [1044, 251] width 113 height 200
click at [1059, 213] on span "Month to date" at bounding box center [1045, 206] width 53 height 13
select select "10M"
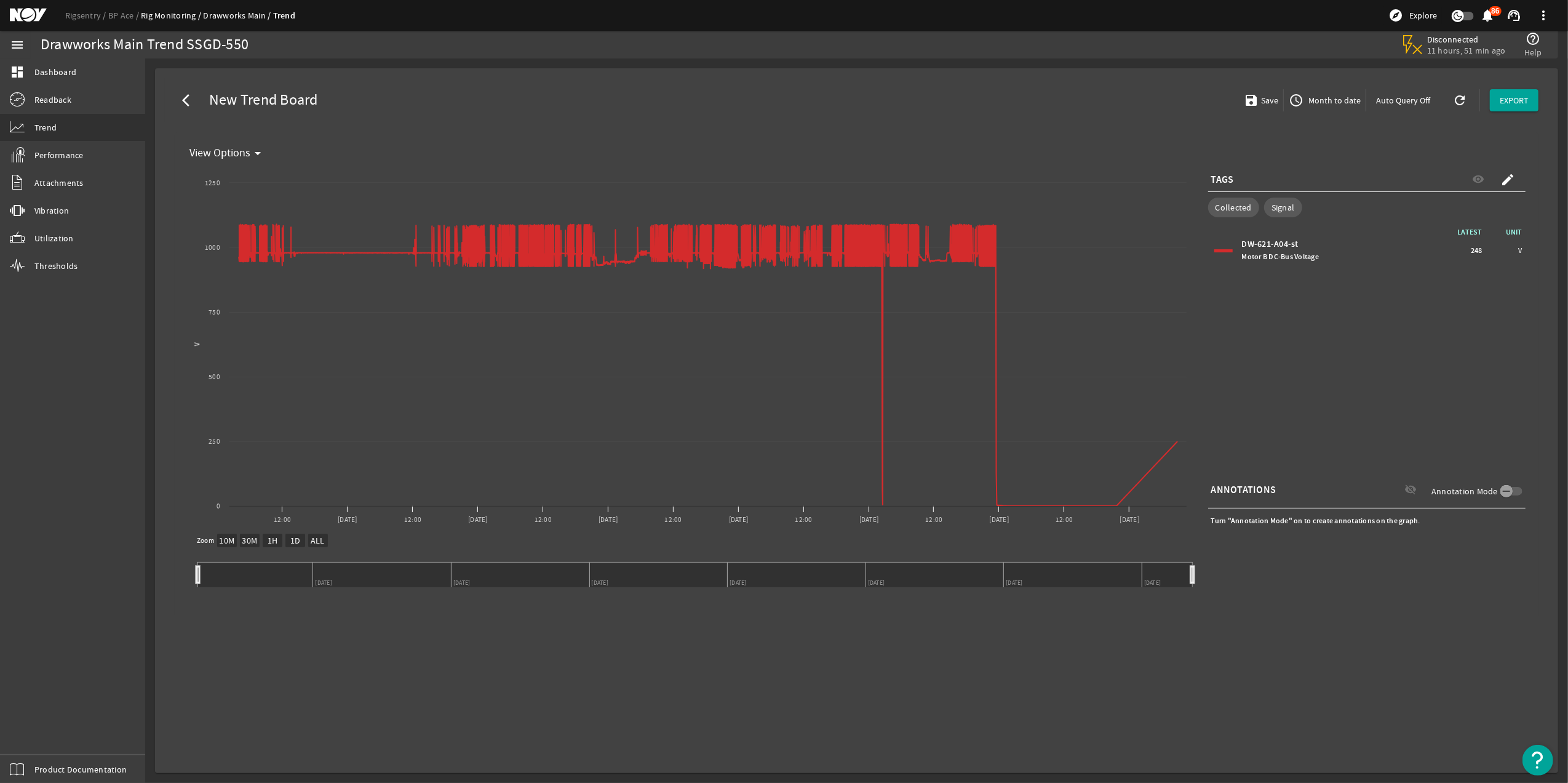
click at [185, 106] on mat-icon "arrow_back_ios" at bounding box center [190, 100] width 15 height 15
click at [185, 106] on mat-sidenav-content "Drawworks Main Trend SSGD-550 Disconnected 11 hours, 51 min ago help_outline He…" at bounding box center [857, 421] width 1423 height 724
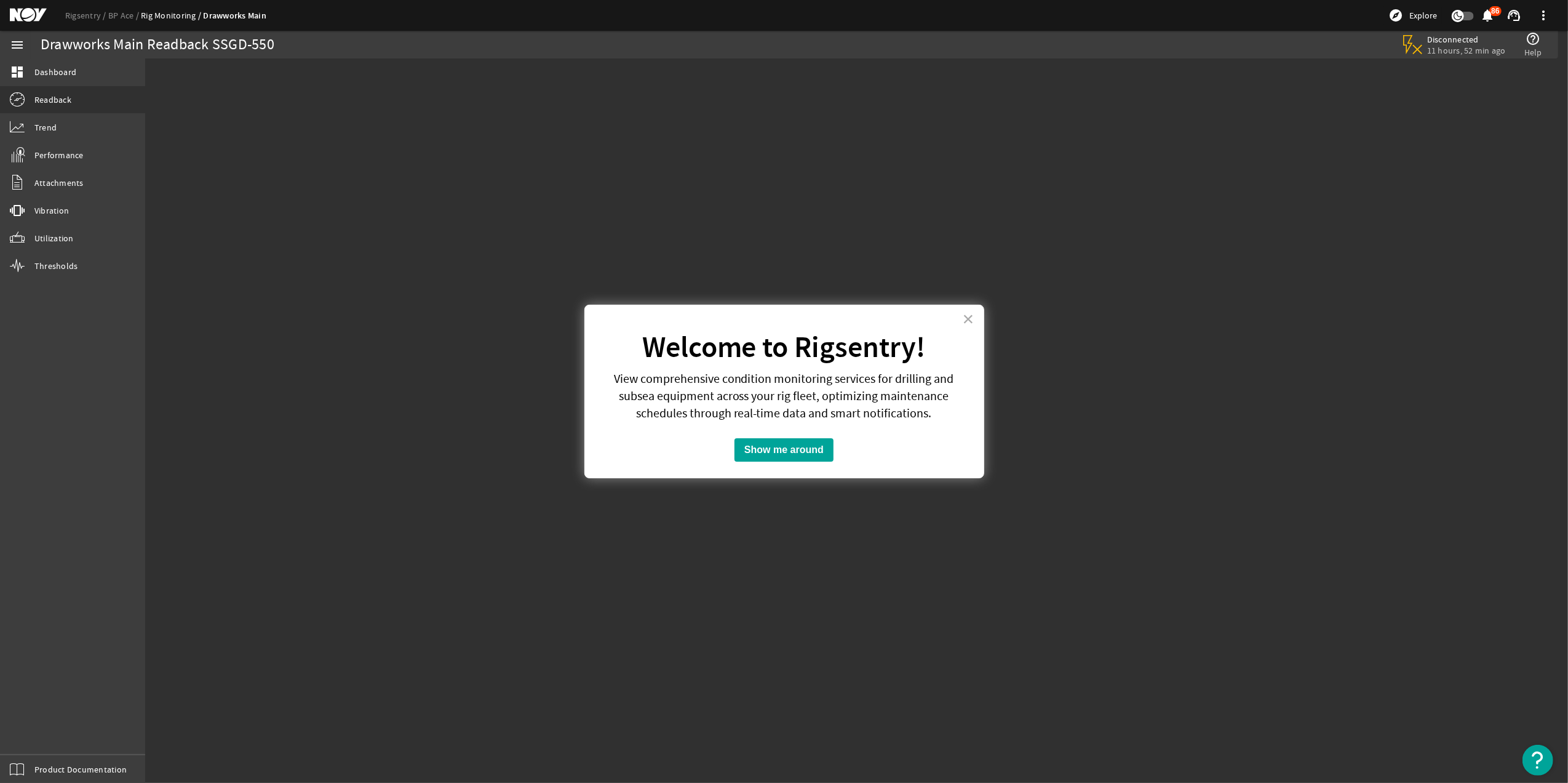
click at [977, 320] on div "× Welcome to Rigsentry! View comprehensive condition monitoring services for dr…" at bounding box center [784, 392] width 400 height 174
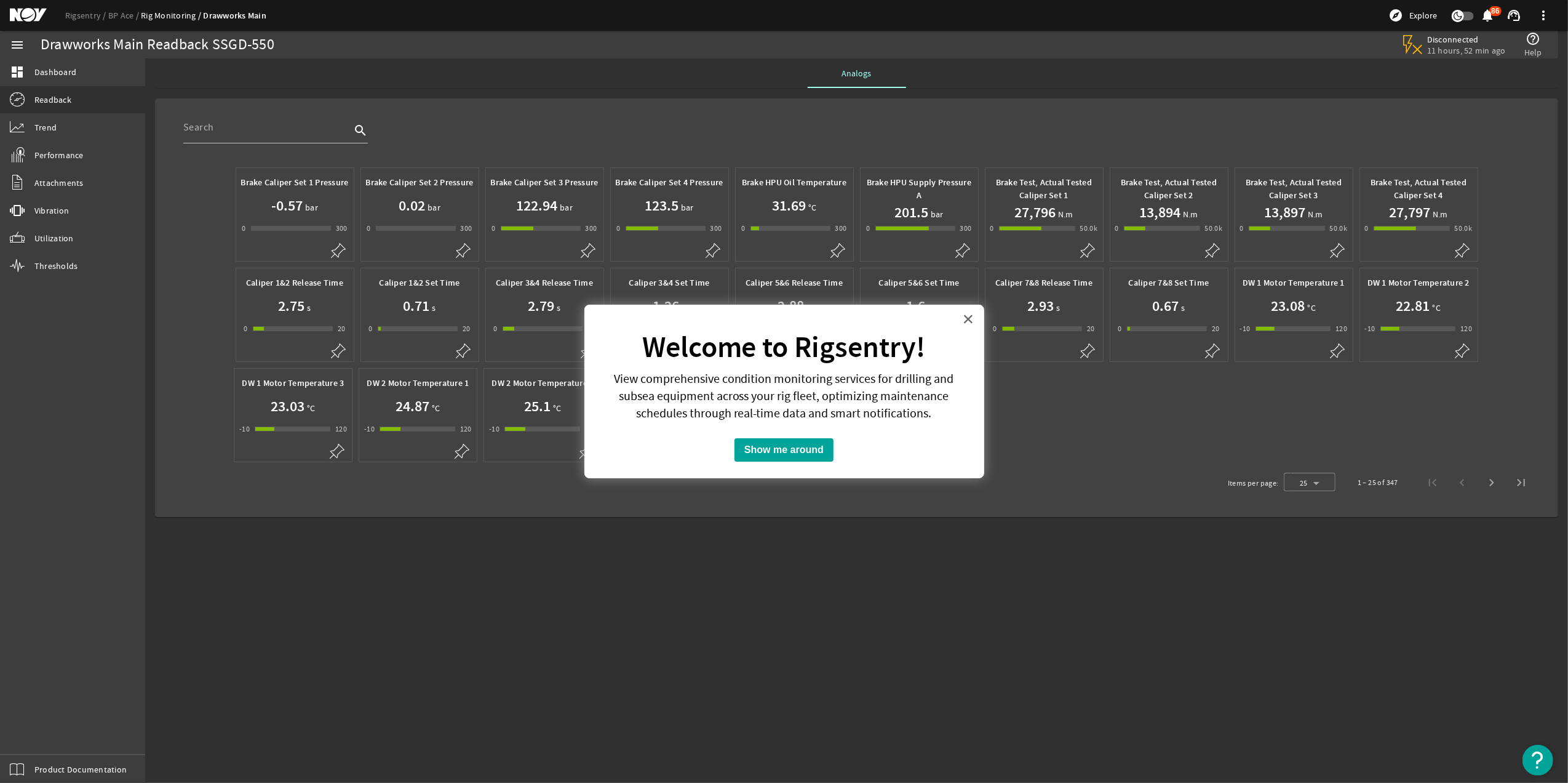
click at [963, 320] on button "×" at bounding box center [969, 318] width 12 height 20
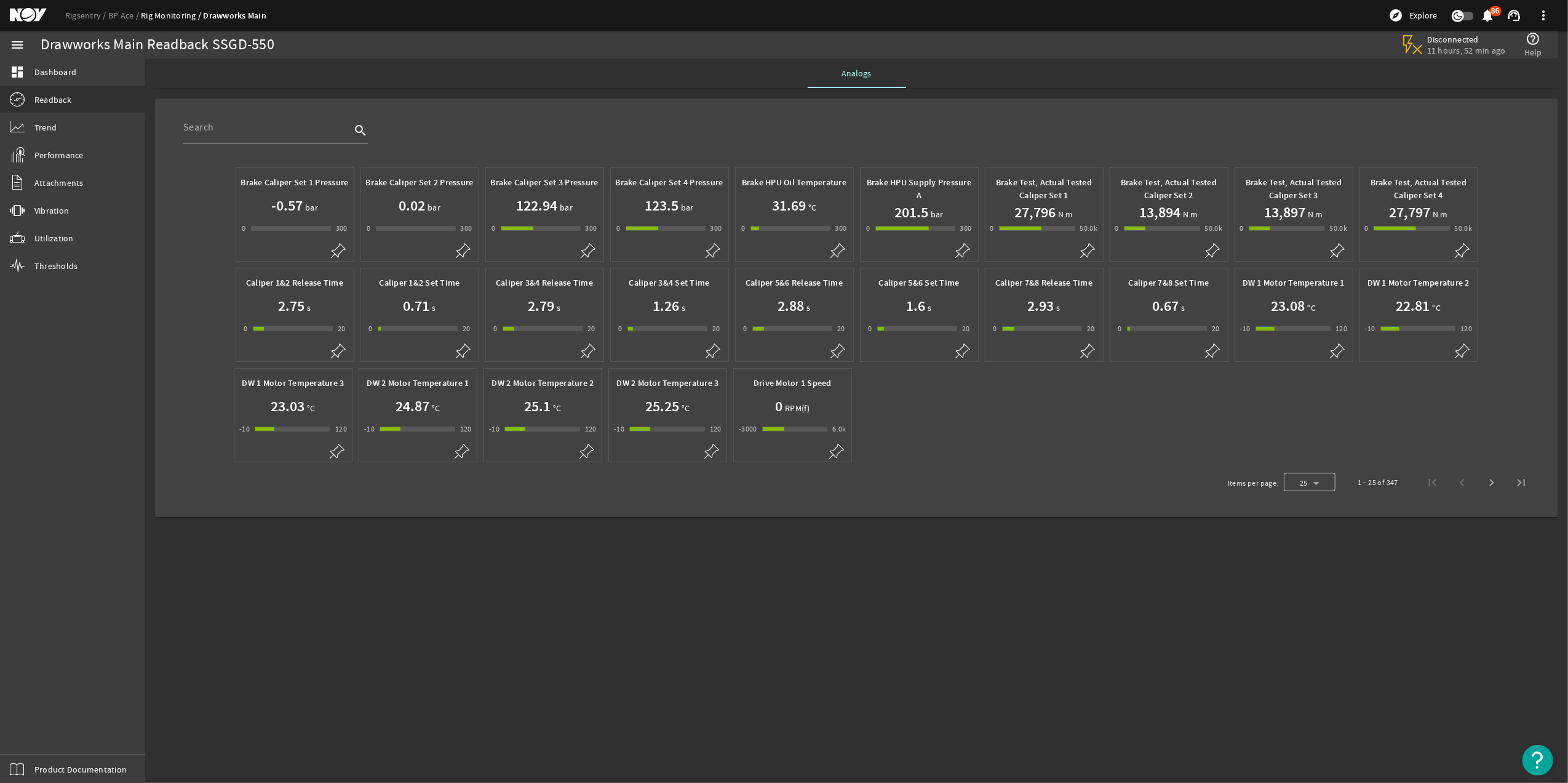
click at [1310, 479] on div at bounding box center [1310, 482] width 52 height 30
click at [1309, 600] on mat-option "50" at bounding box center [1310, 606] width 52 height 30
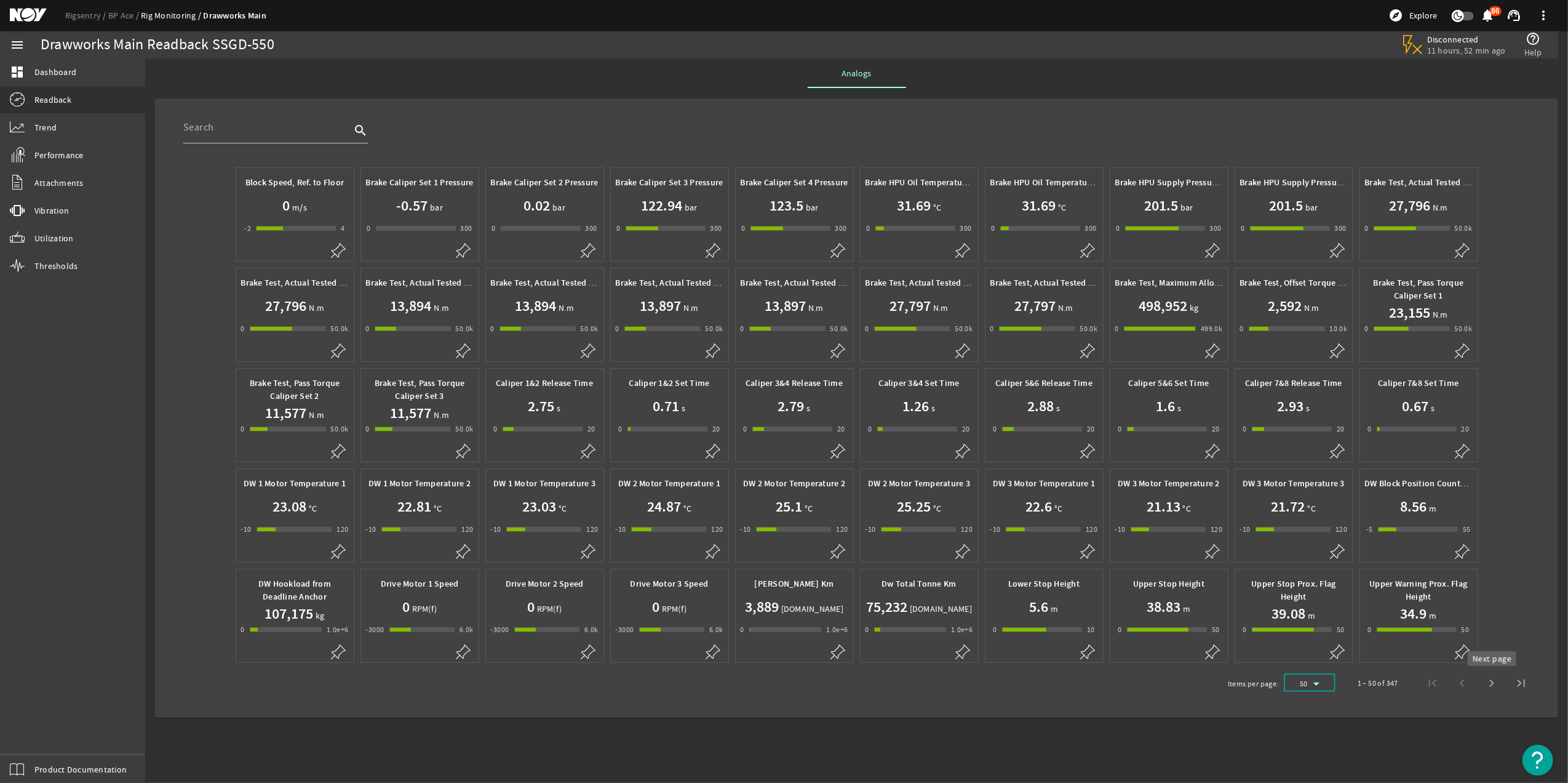
click at [1500, 687] on span "Next page" at bounding box center [1492, 684] width 30 height 30
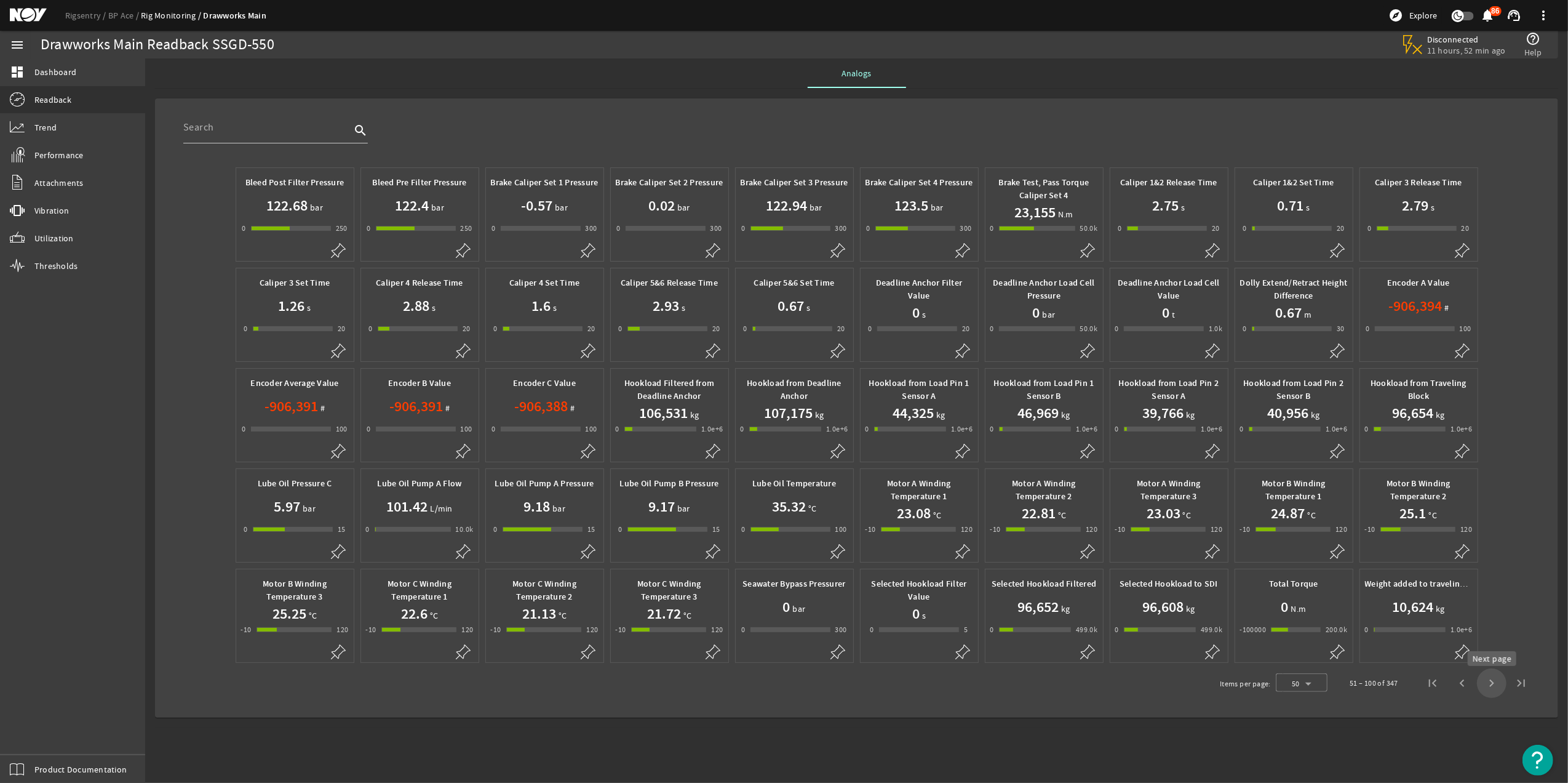
click at [1496, 685] on span "Next page" at bounding box center [1492, 684] width 30 height 30
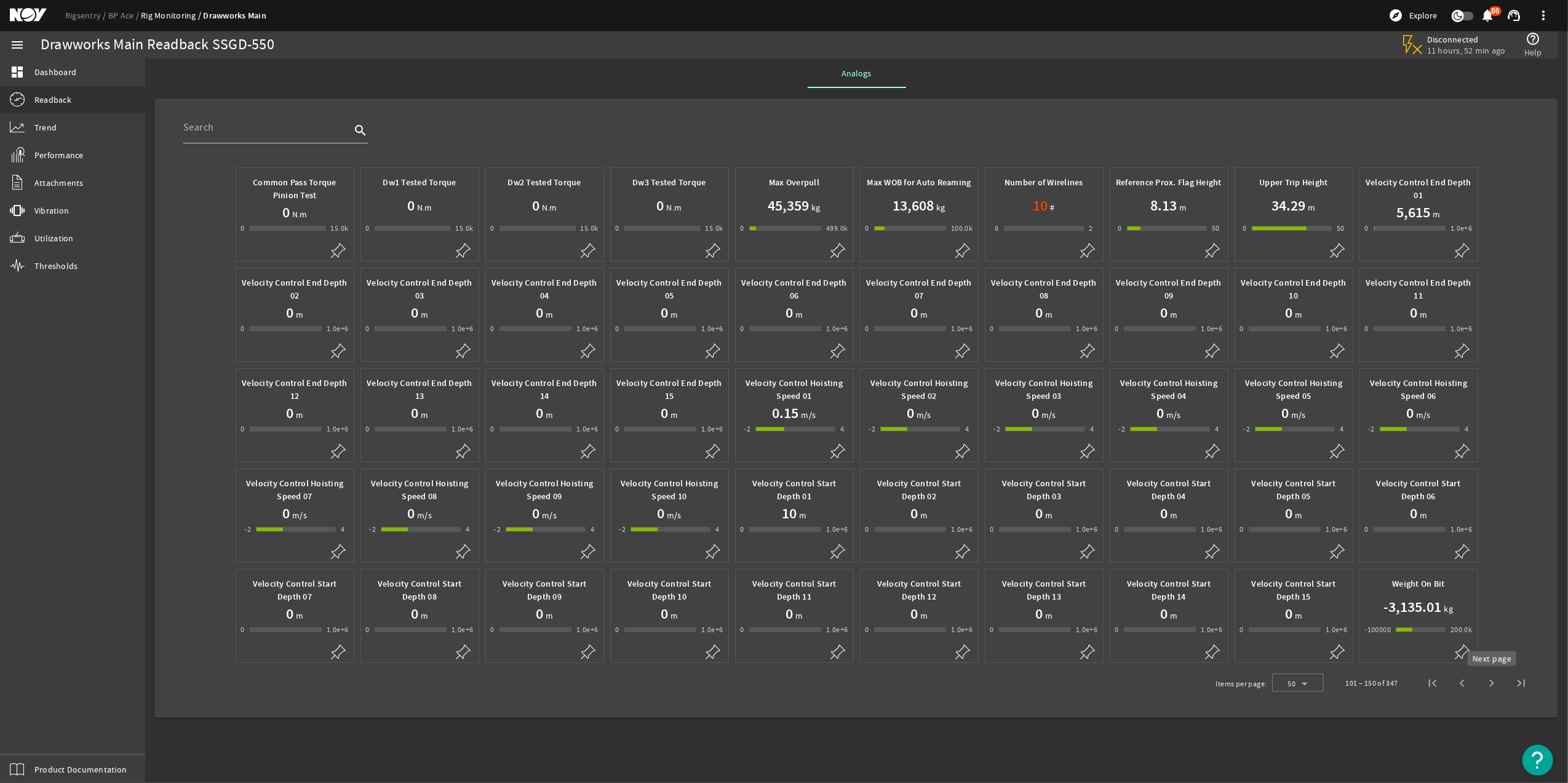
click at [1496, 692] on span "Next page" at bounding box center [1492, 684] width 30 height 30
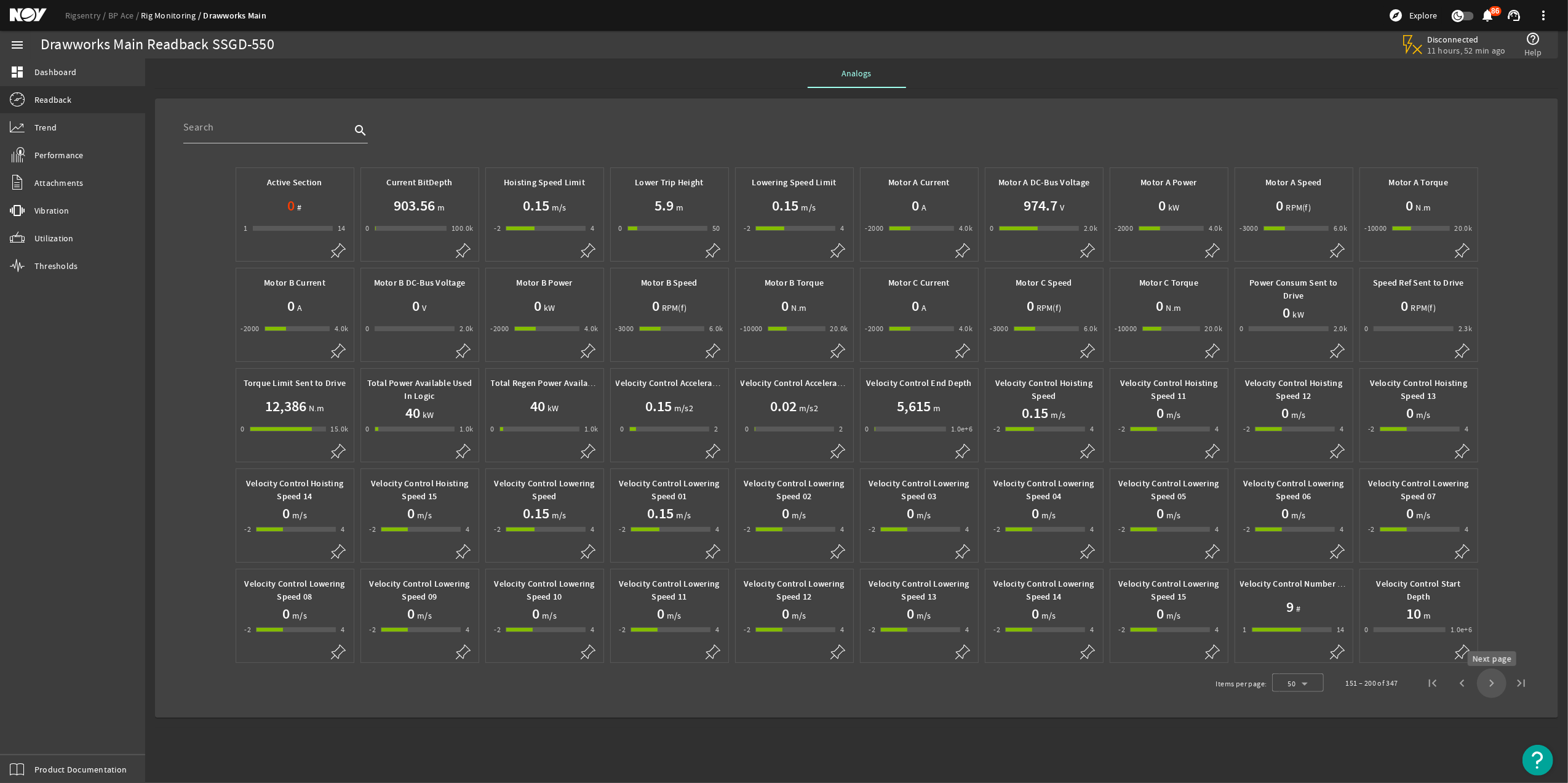
click at [1492, 686] on span "Next page" at bounding box center [1492, 684] width 30 height 30
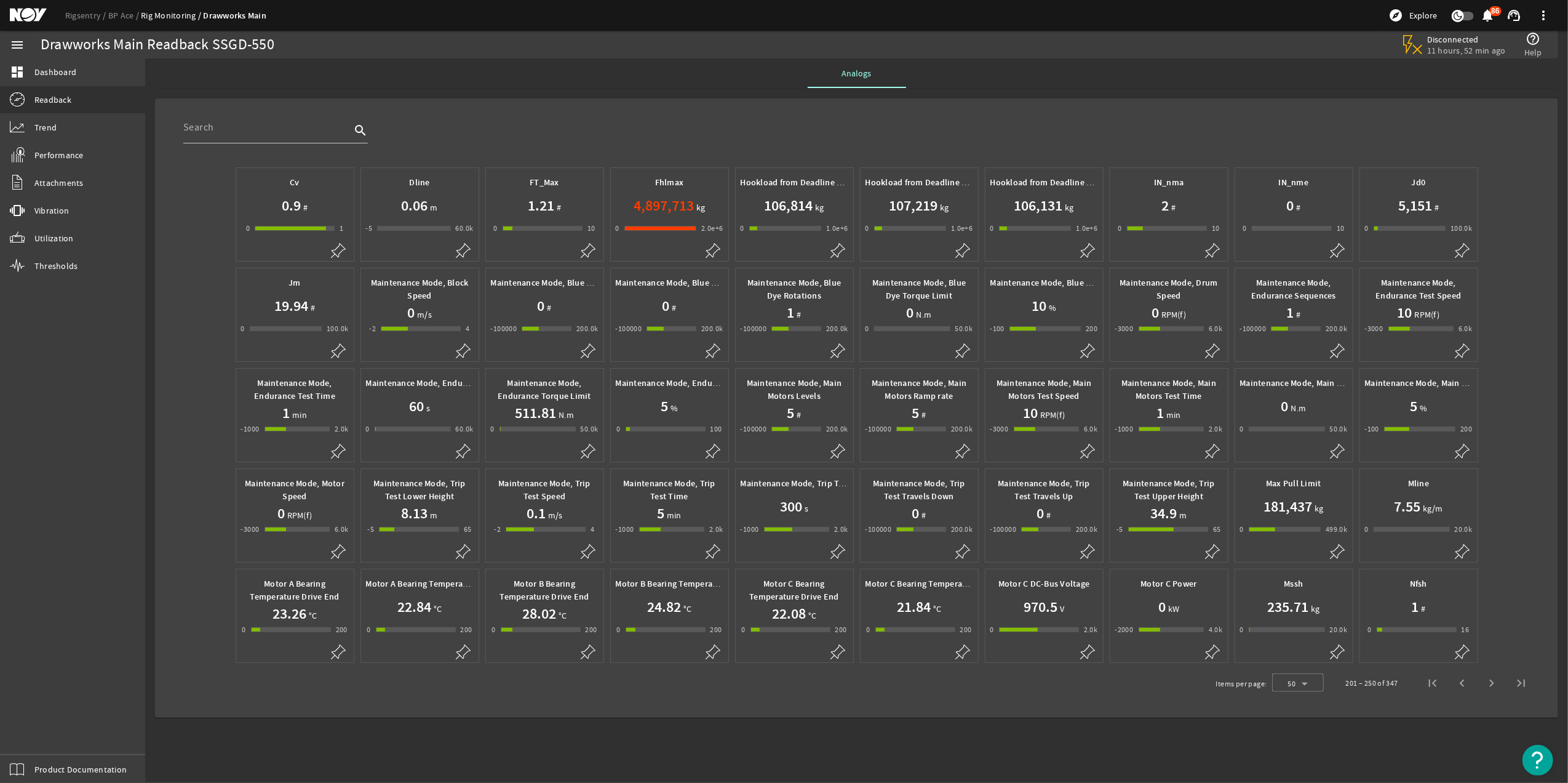
drag, startPoint x: 1073, startPoint y: 622, endPoint x: 1100, endPoint y: 92, distance: 530.7
click at [1100, 92] on rigsentry-mat-card "search Cv 0.9 # 0 -1 1 1 Dline 0.06 m -5 -6 60005 60.0k FT_Max 1.21 # 0 -1 10 1…" at bounding box center [857, 407] width 1403 height 639
